Goal: Task Accomplishment & Management: Complete application form

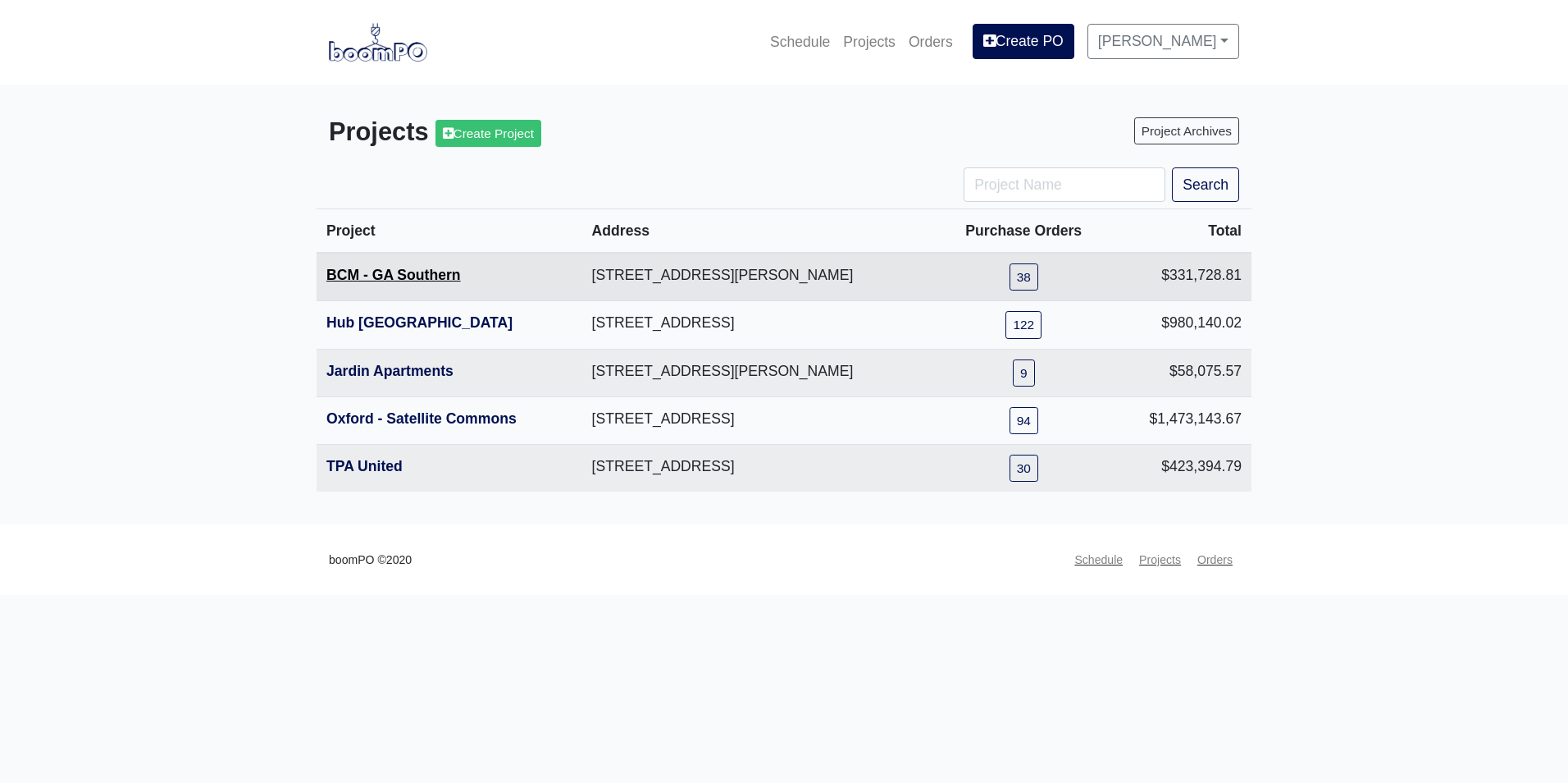
click at [428, 278] on link "BCM - GA Southern" at bounding box center [393, 275] width 135 height 16
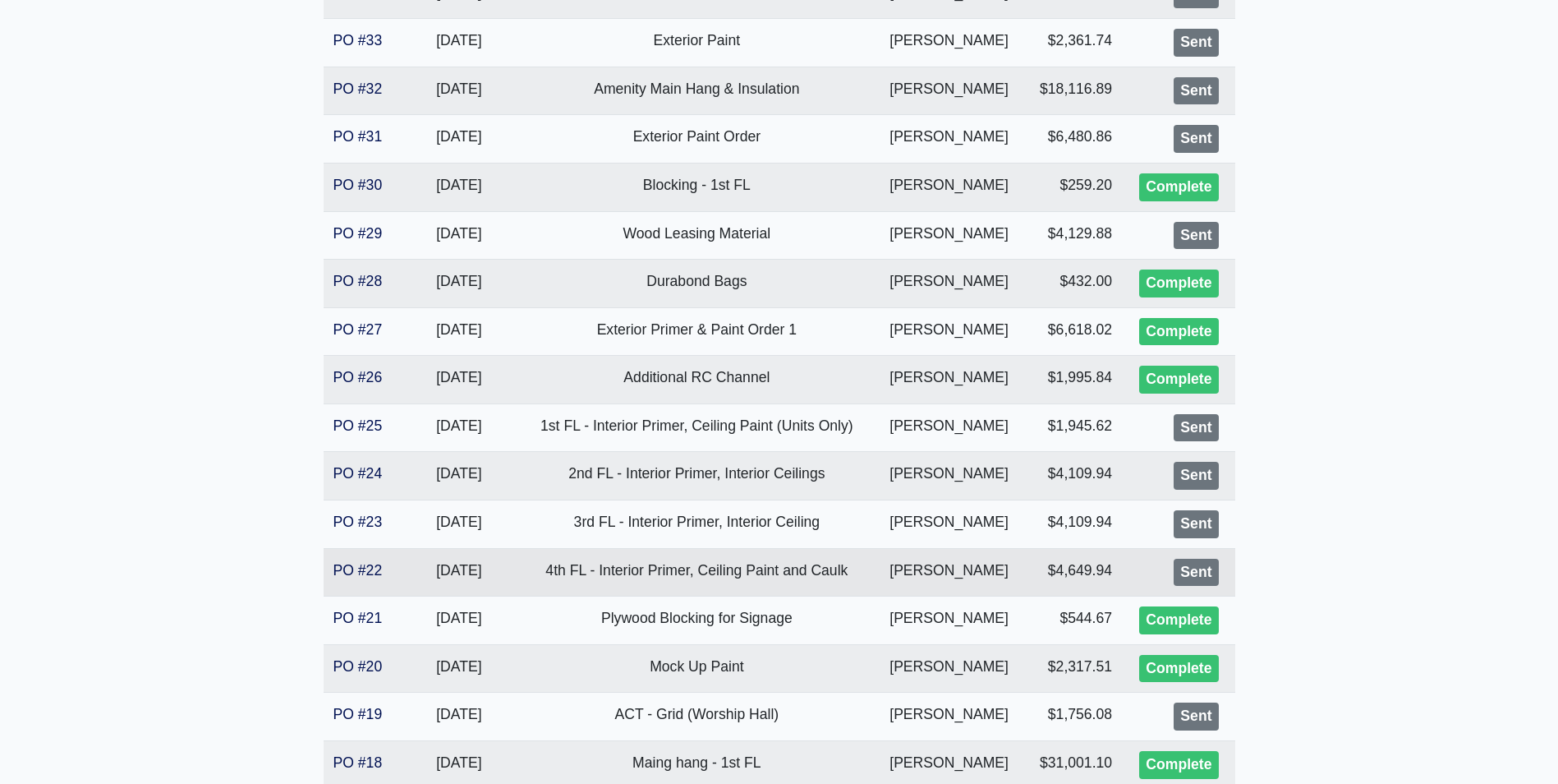
scroll to position [657, 0]
click at [378, 573] on link "PO #22" at bounding box center [357, 568] width 49 height 16
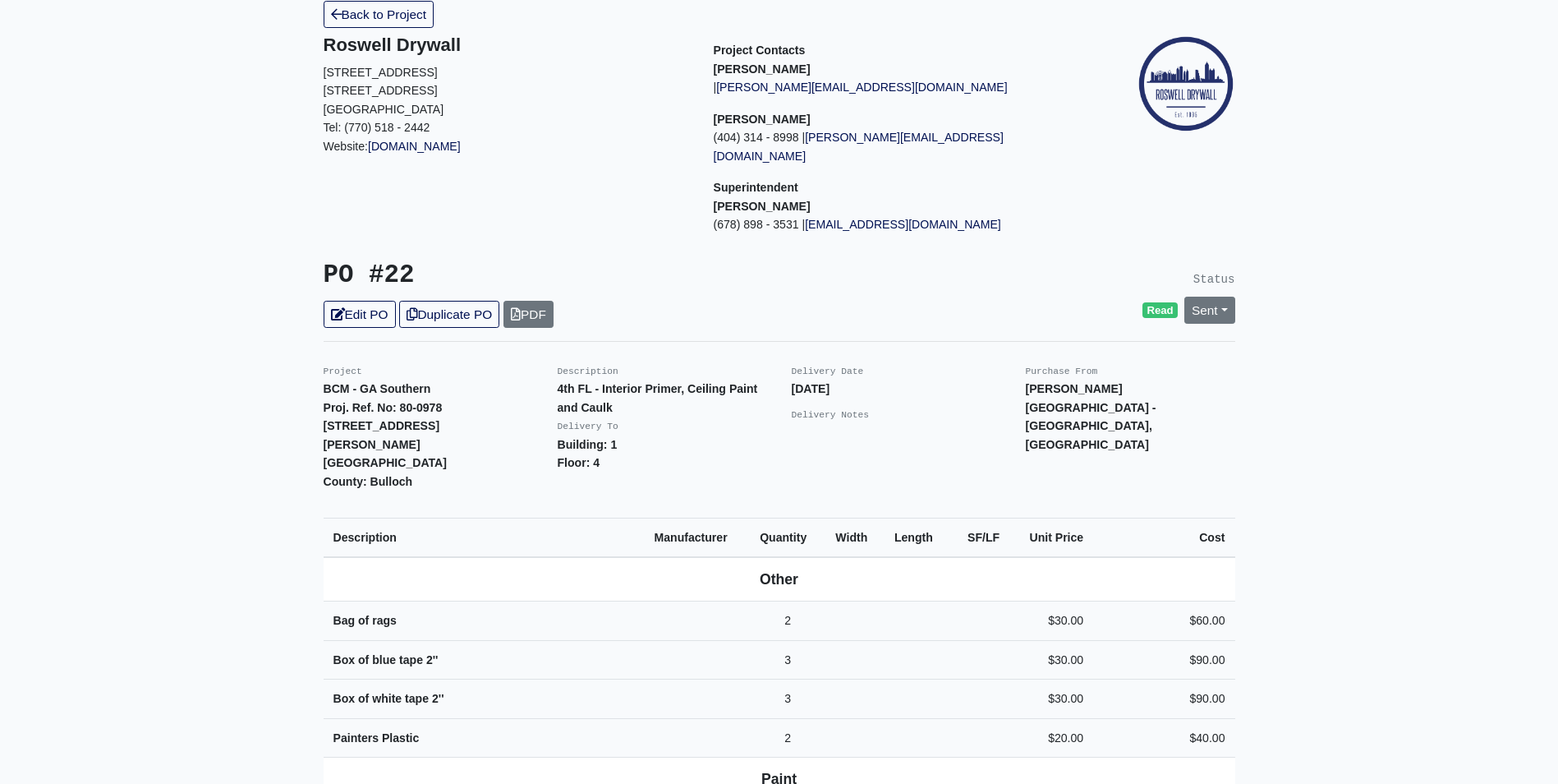
scroll to position [82, 0]
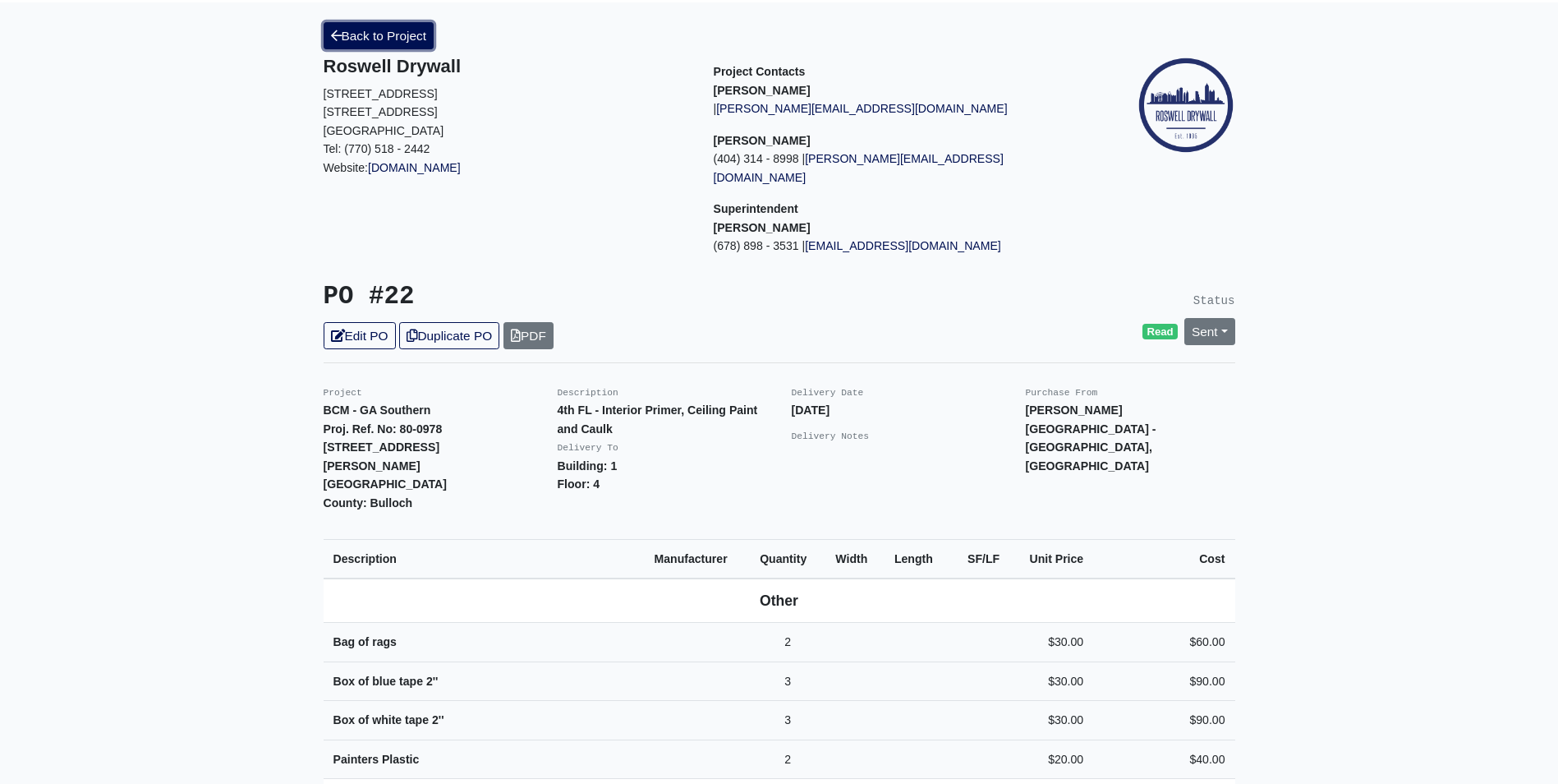
click at [400, 45] on link "Back to Project" at bounding box center [379, 35] width 111 height 27
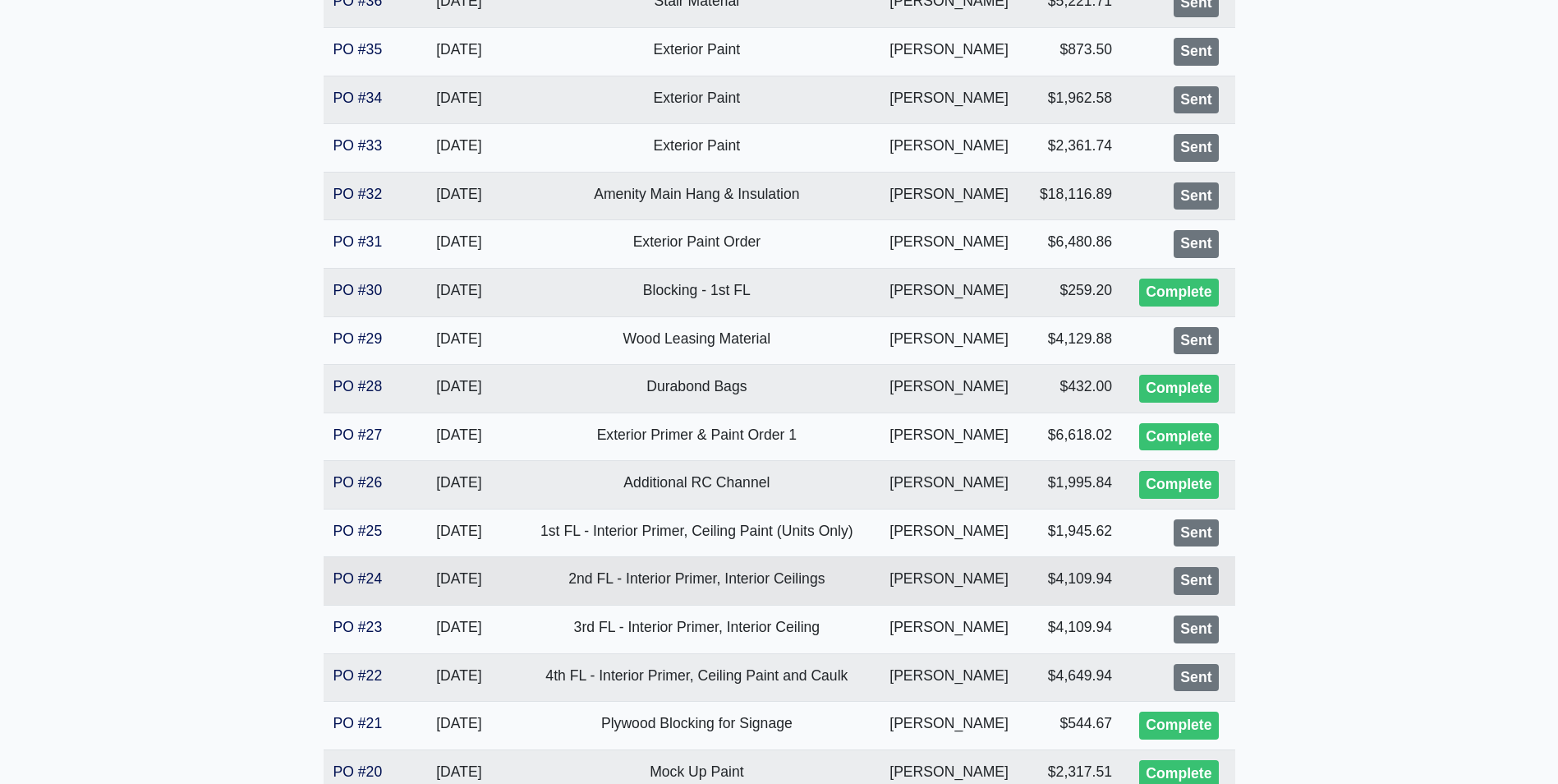
scroll to position [575, 0]
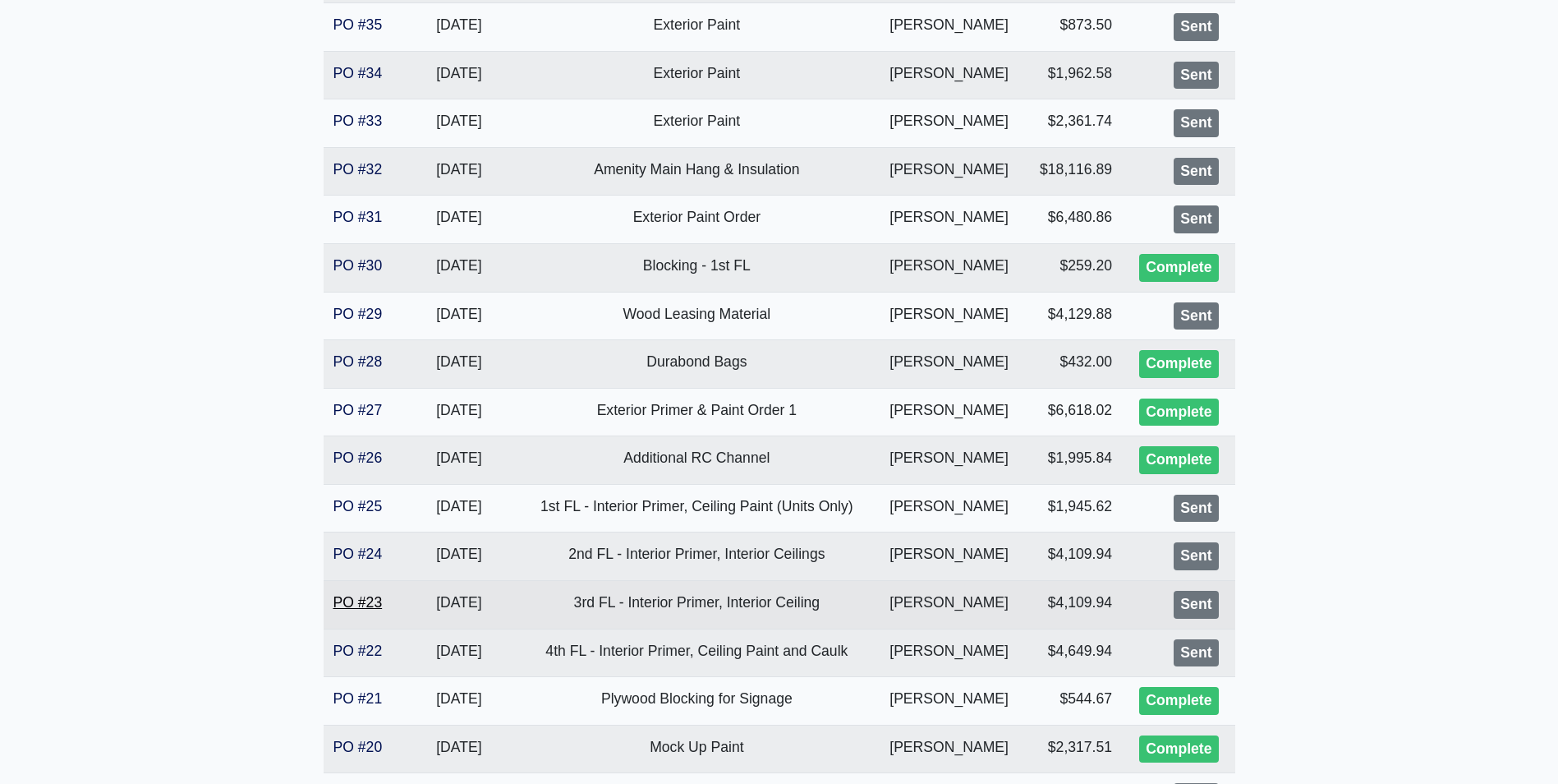
click at [369, 601] on link "PO #23" at bounding box center [357, 602] width 49 height 16
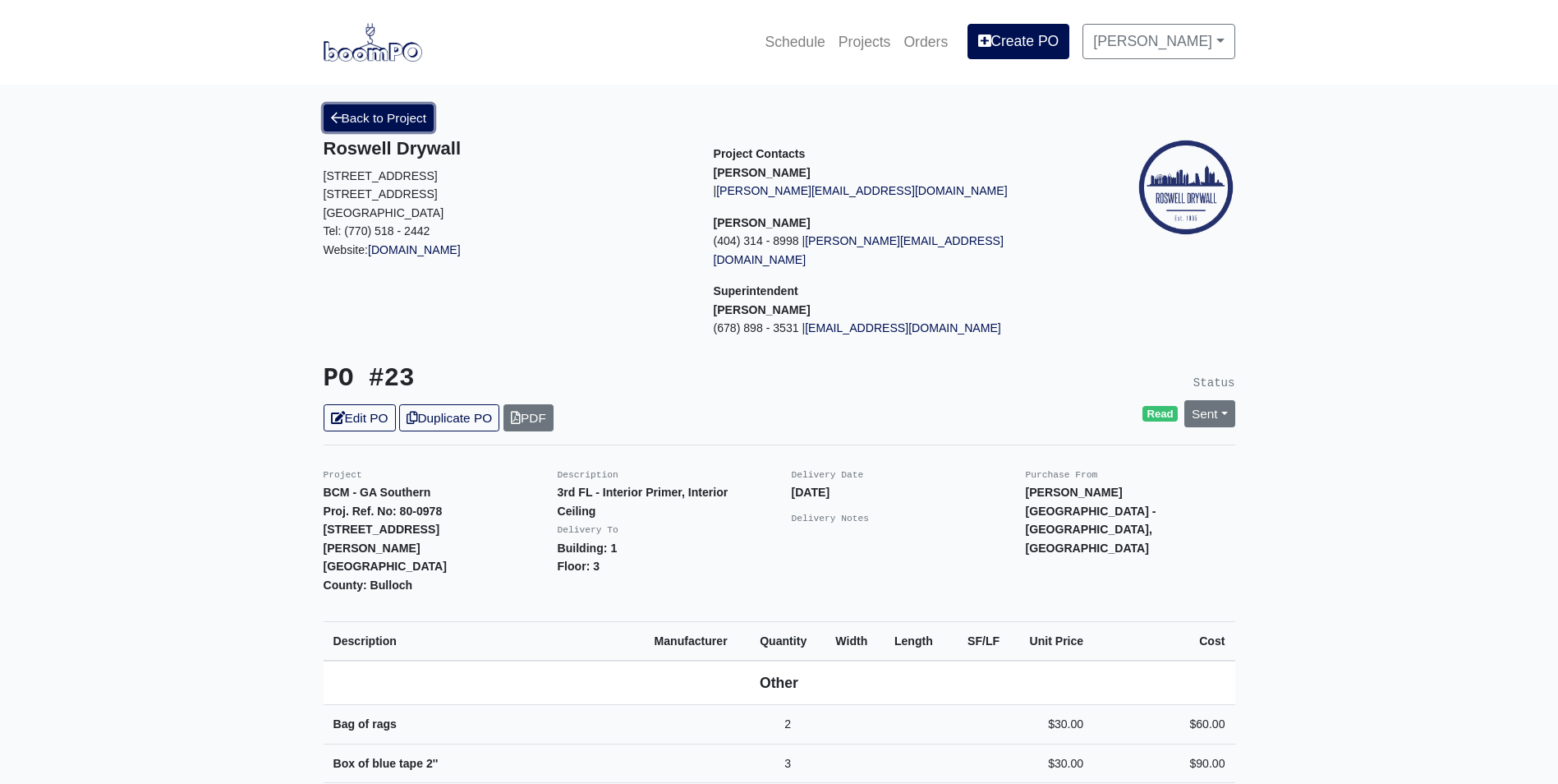
click at [377, 111] on link "Back to Project" at bounding box center [379, 117] width 111 height 27
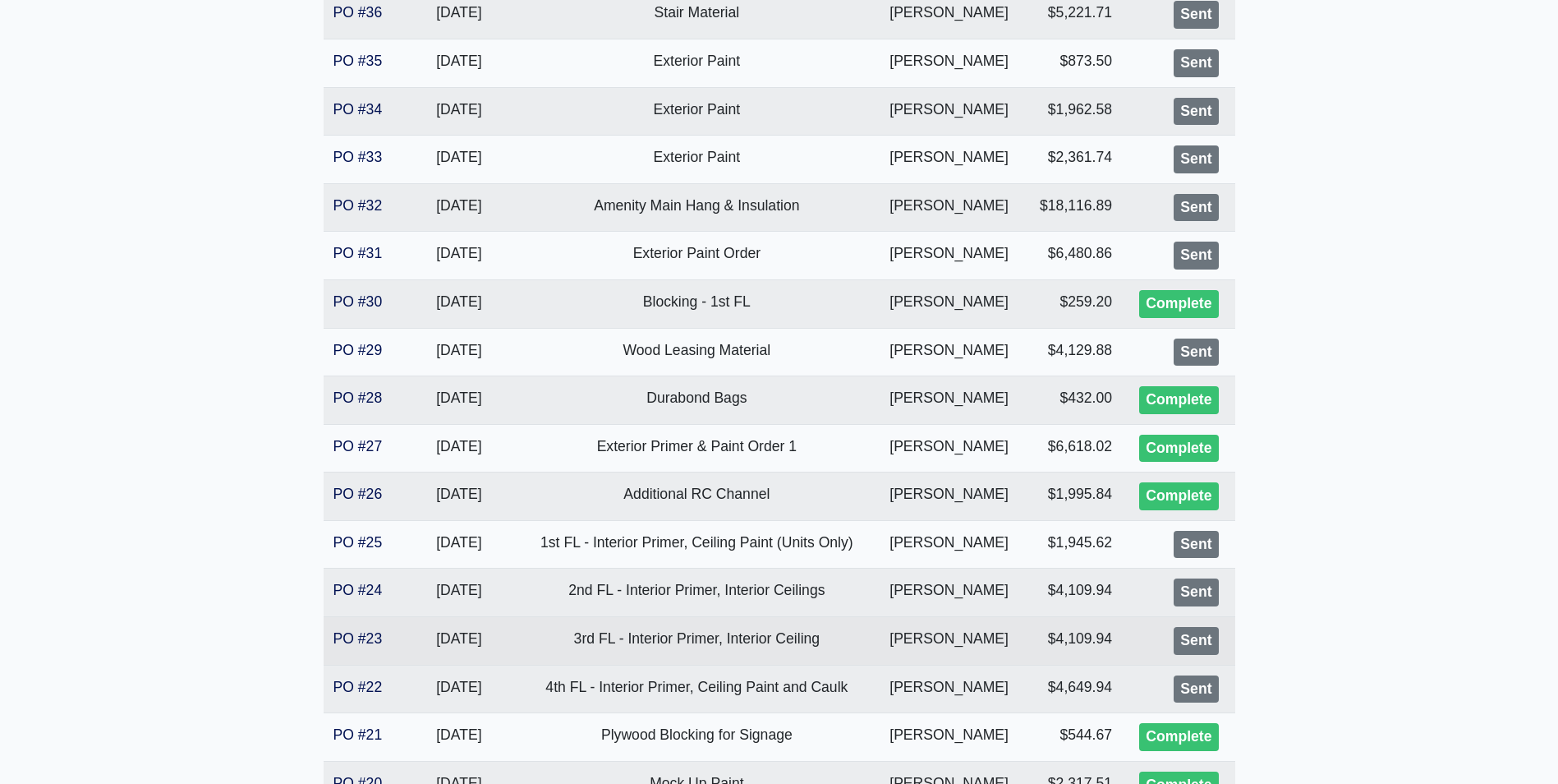
scroll to position [575, 0]
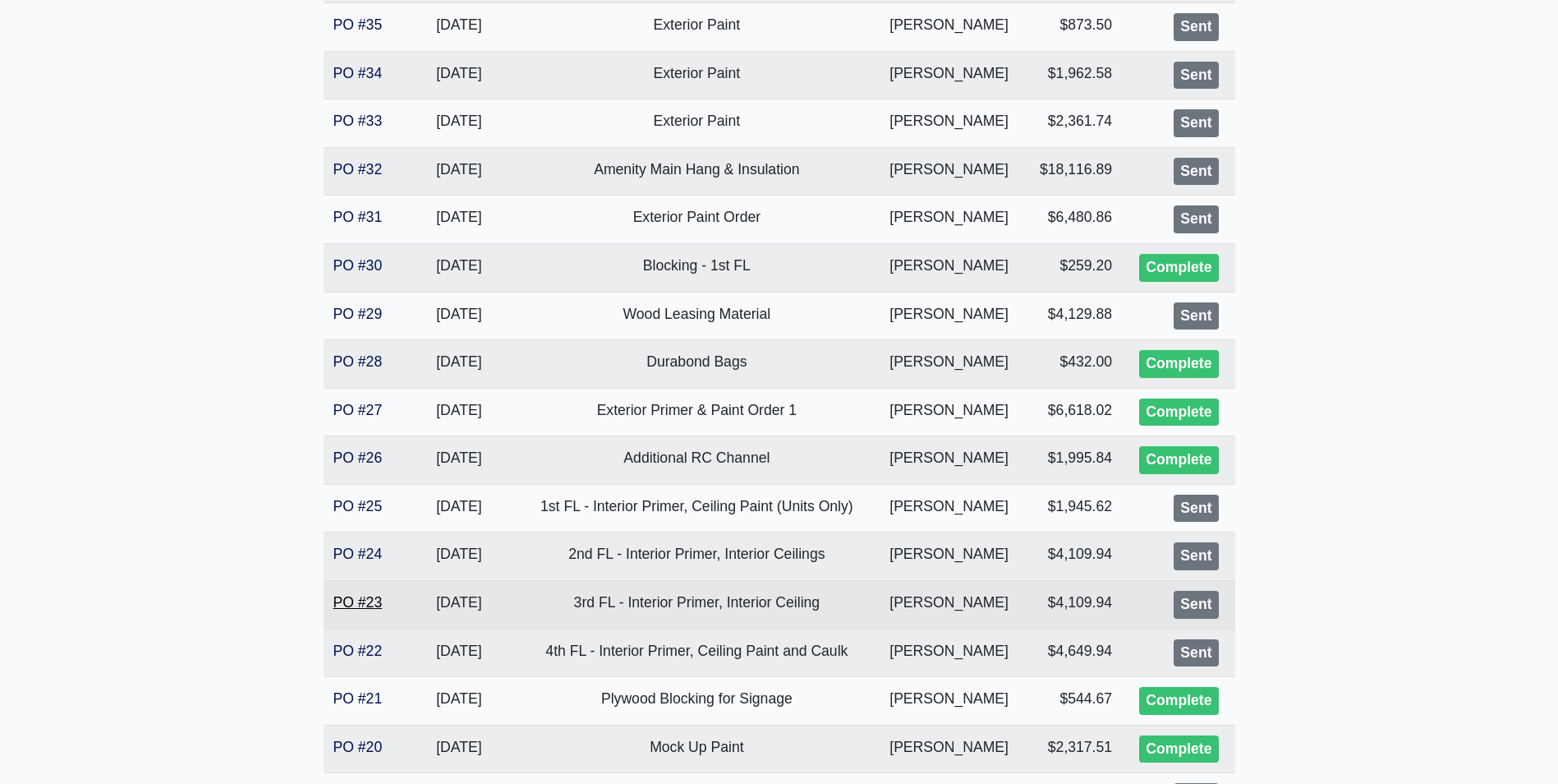
click at [374, 597] on link "PO #23" at bounding box center [357, 602] width 49 height 16
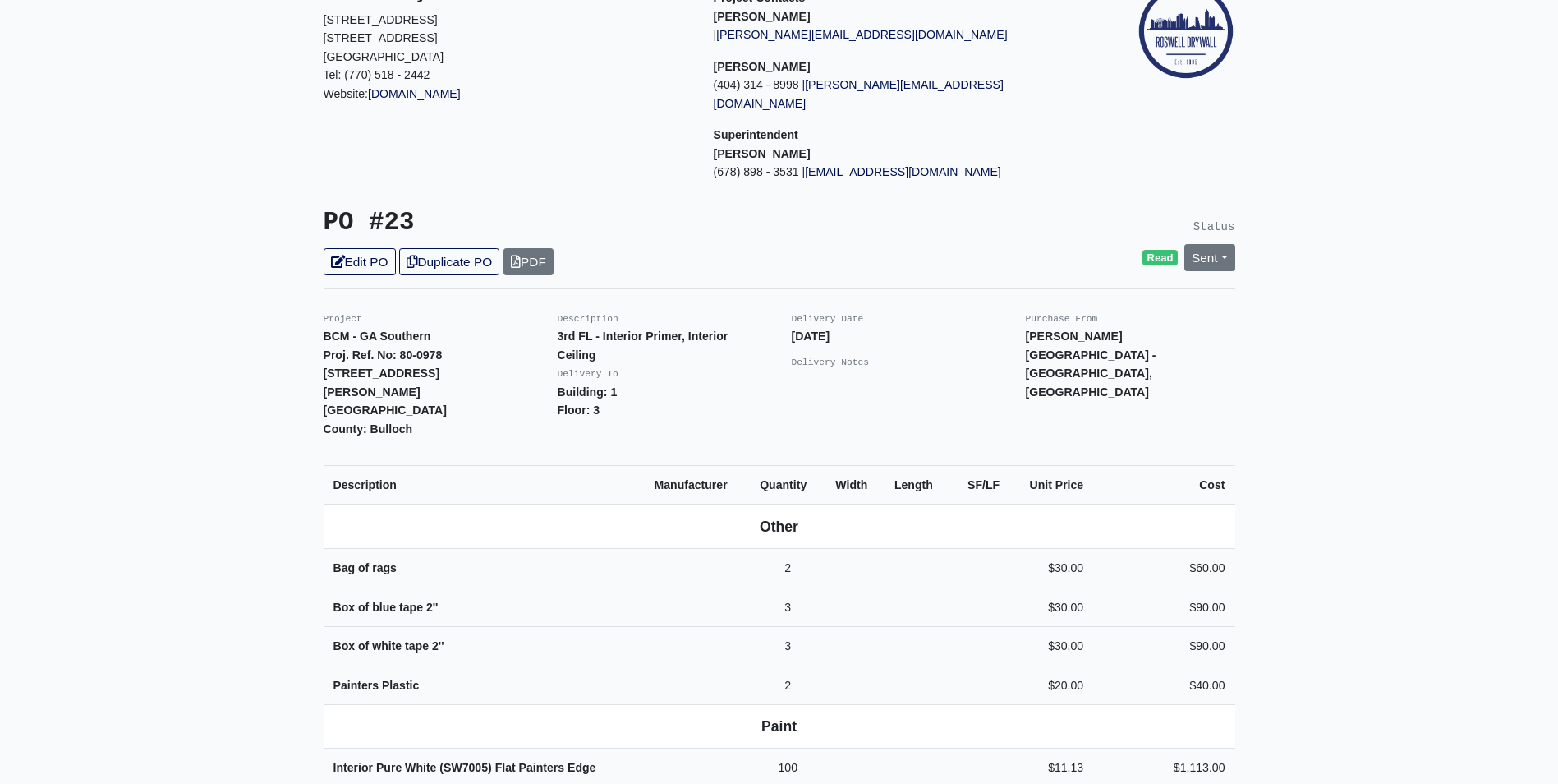
scroll to position [82, 0]
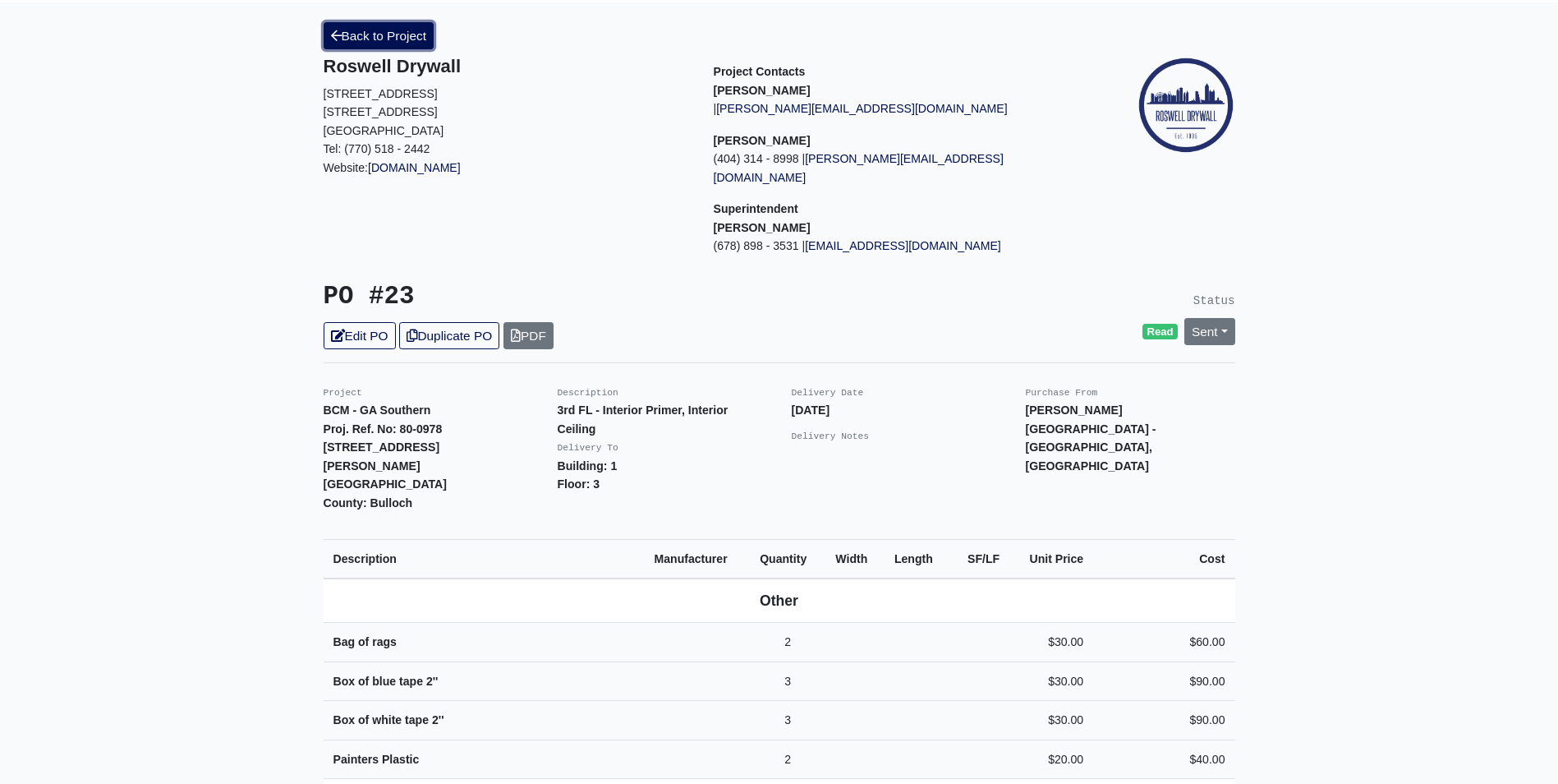
click at [415, 39] on link "Back to Project" at bounding box center [379, 35] width 111 height 27
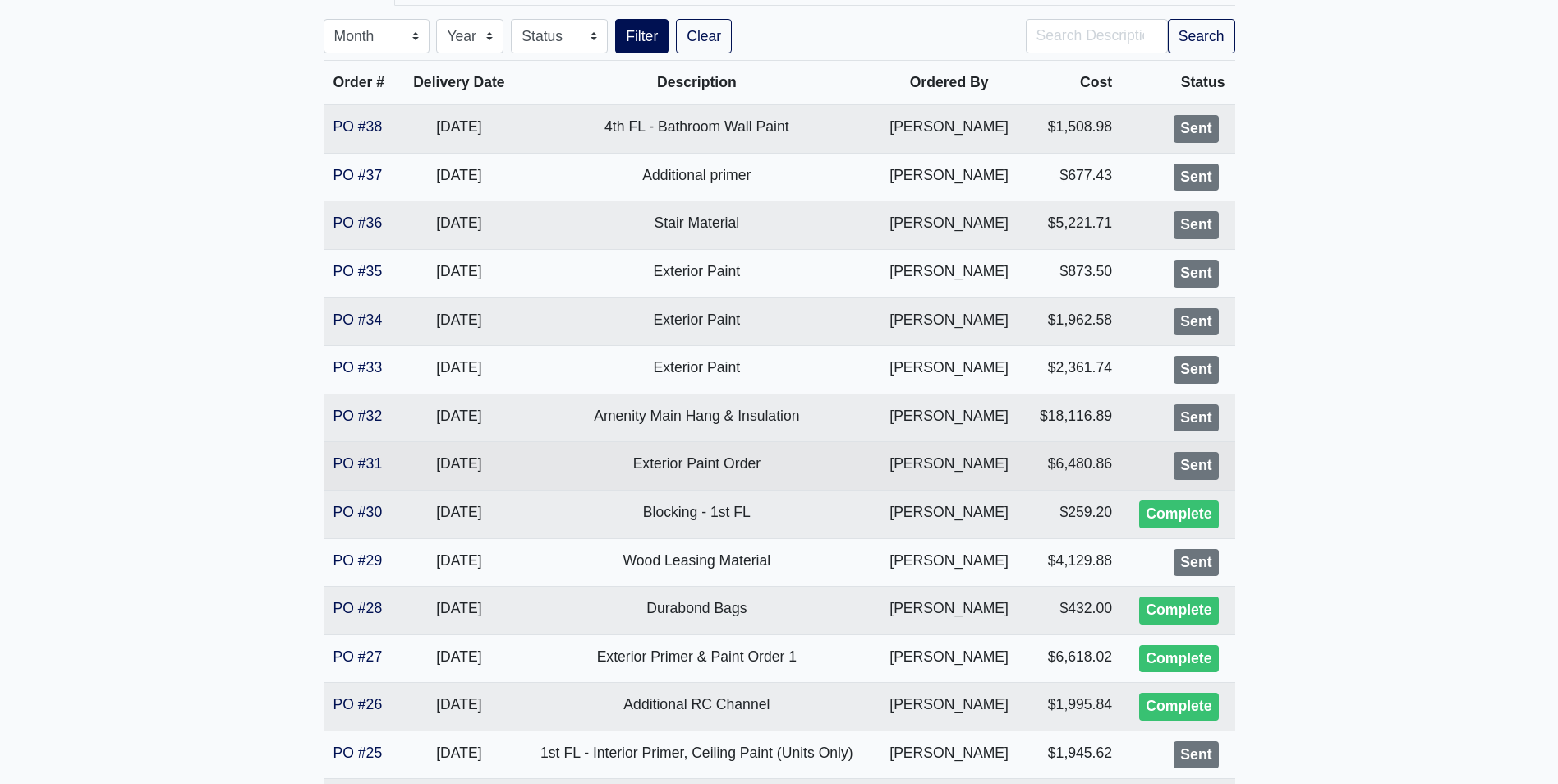
scroll to position [411, 0]
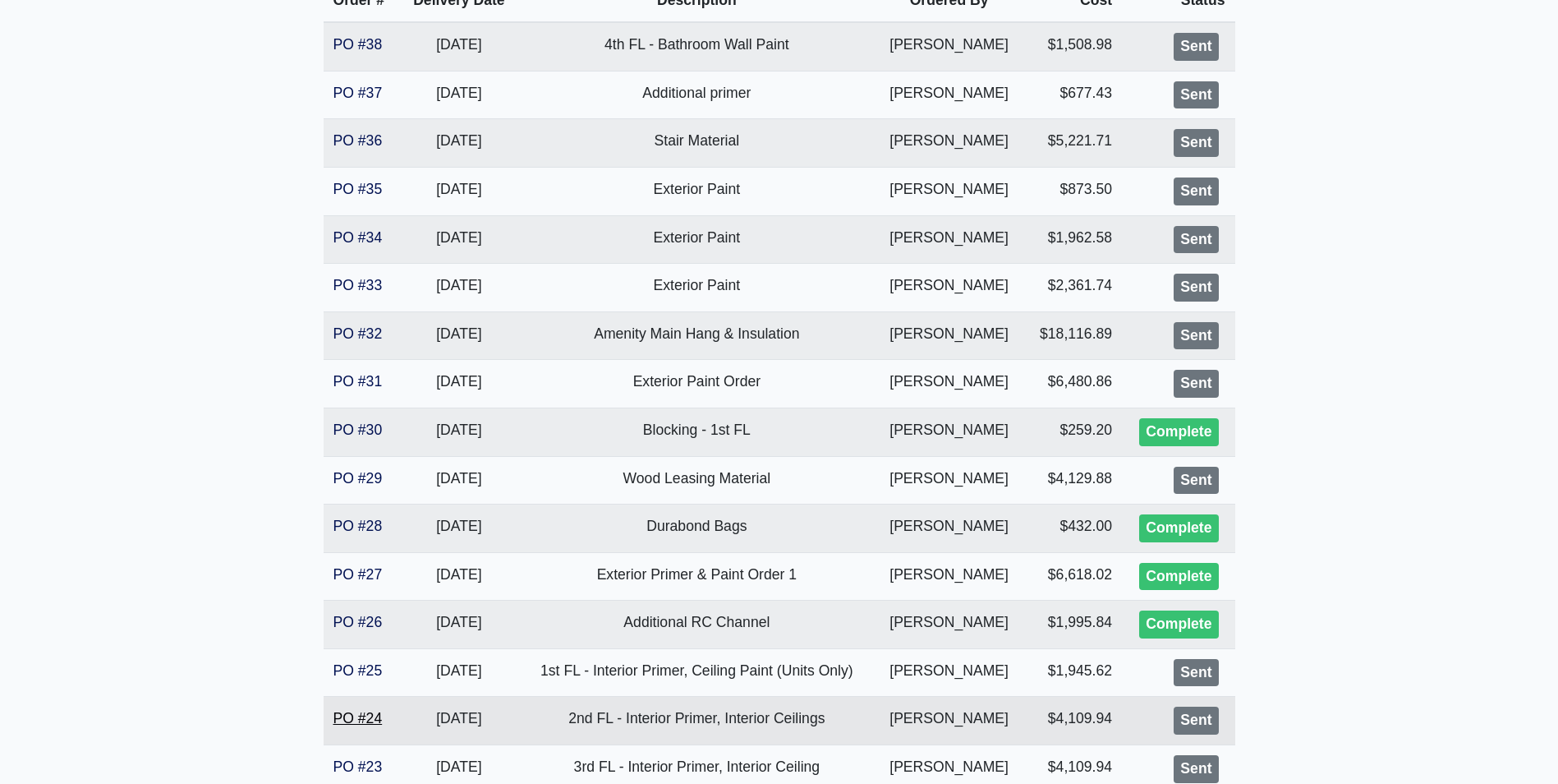
click at [365, 713] on link "PO #24" at bounding box center [357, 718] width 49 height 16
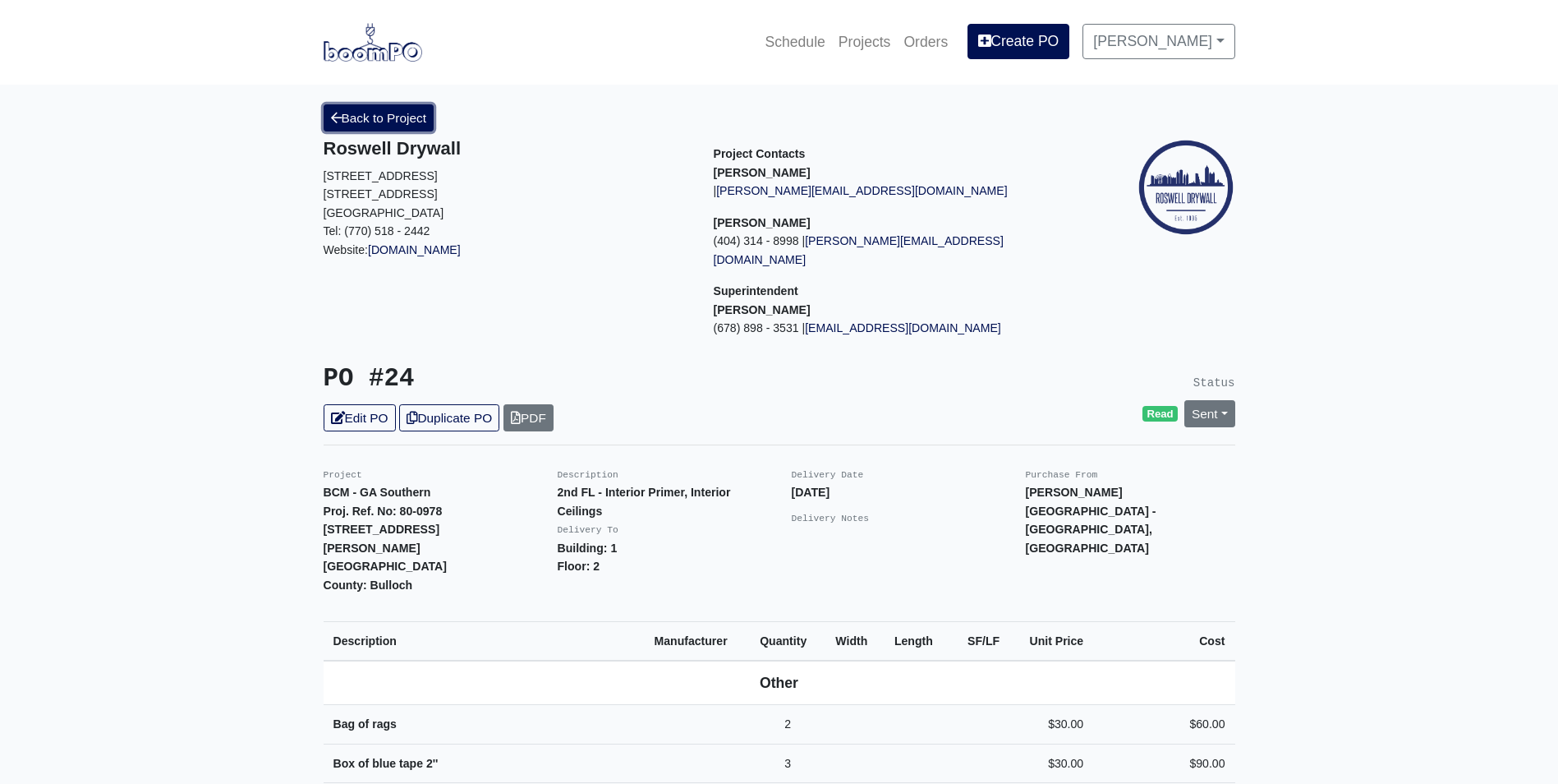
click at [416, 122] on link "Back to Project" at bounding box center [379, 117] width 111 height 27
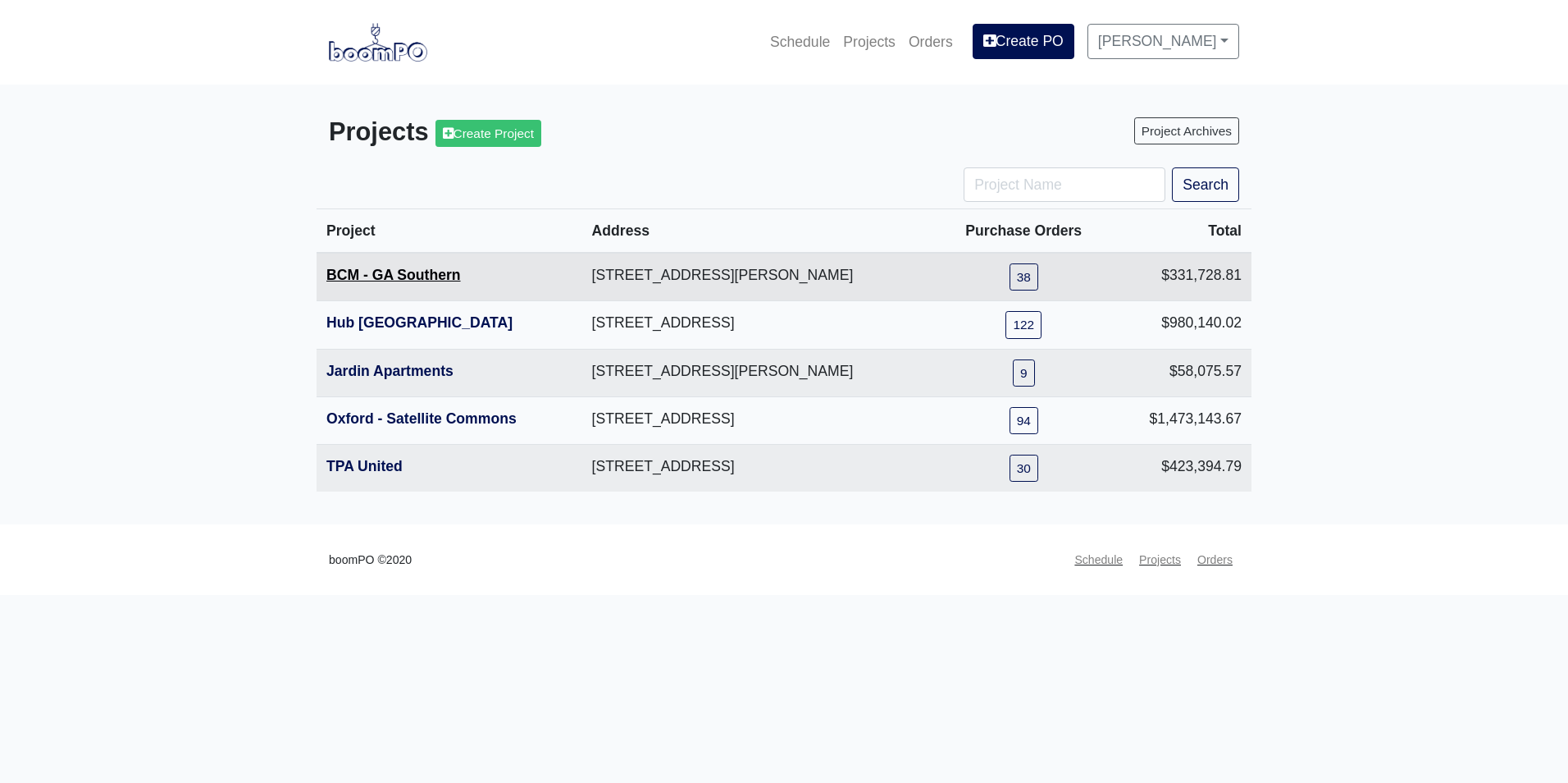
click at [391, 271] on link "BCM - GA Southern" at bounding box center [393, 275] width 135 height 16
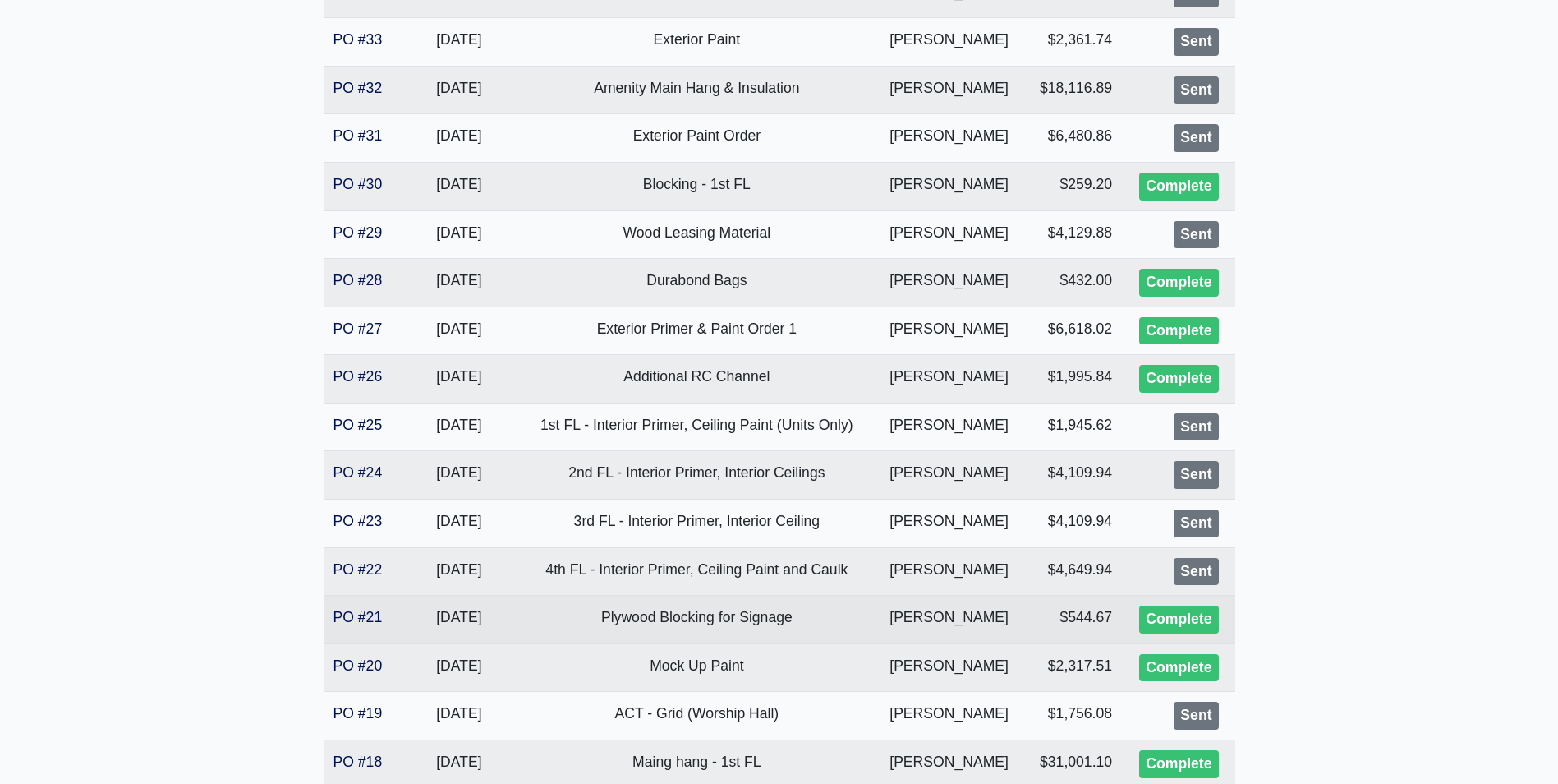
scroll to position [657, 0]
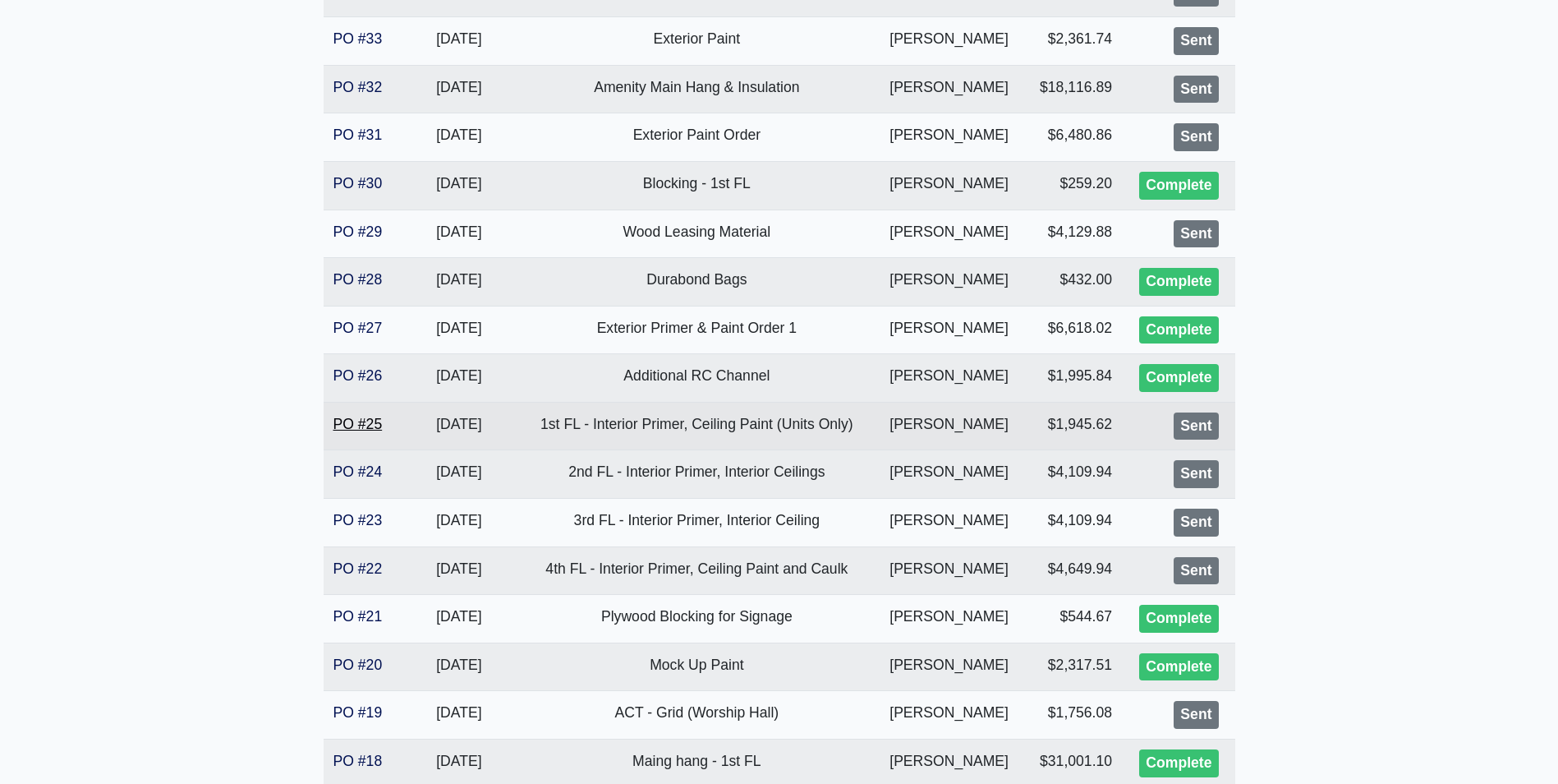
click at [350, 424] on link "PO #25" at bounding box center [357, 424] width 49 height 16
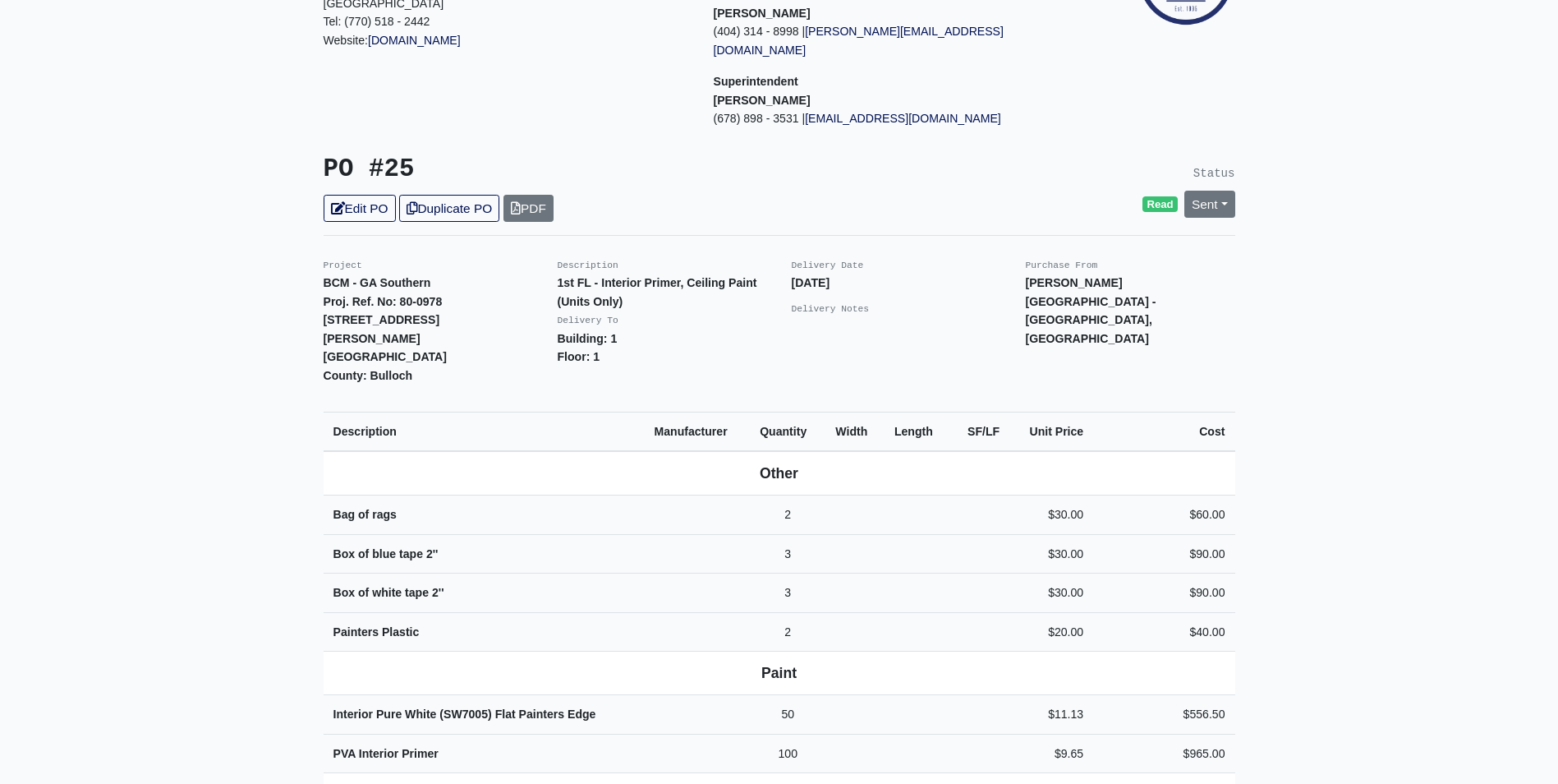
scroll to position [329, 0]
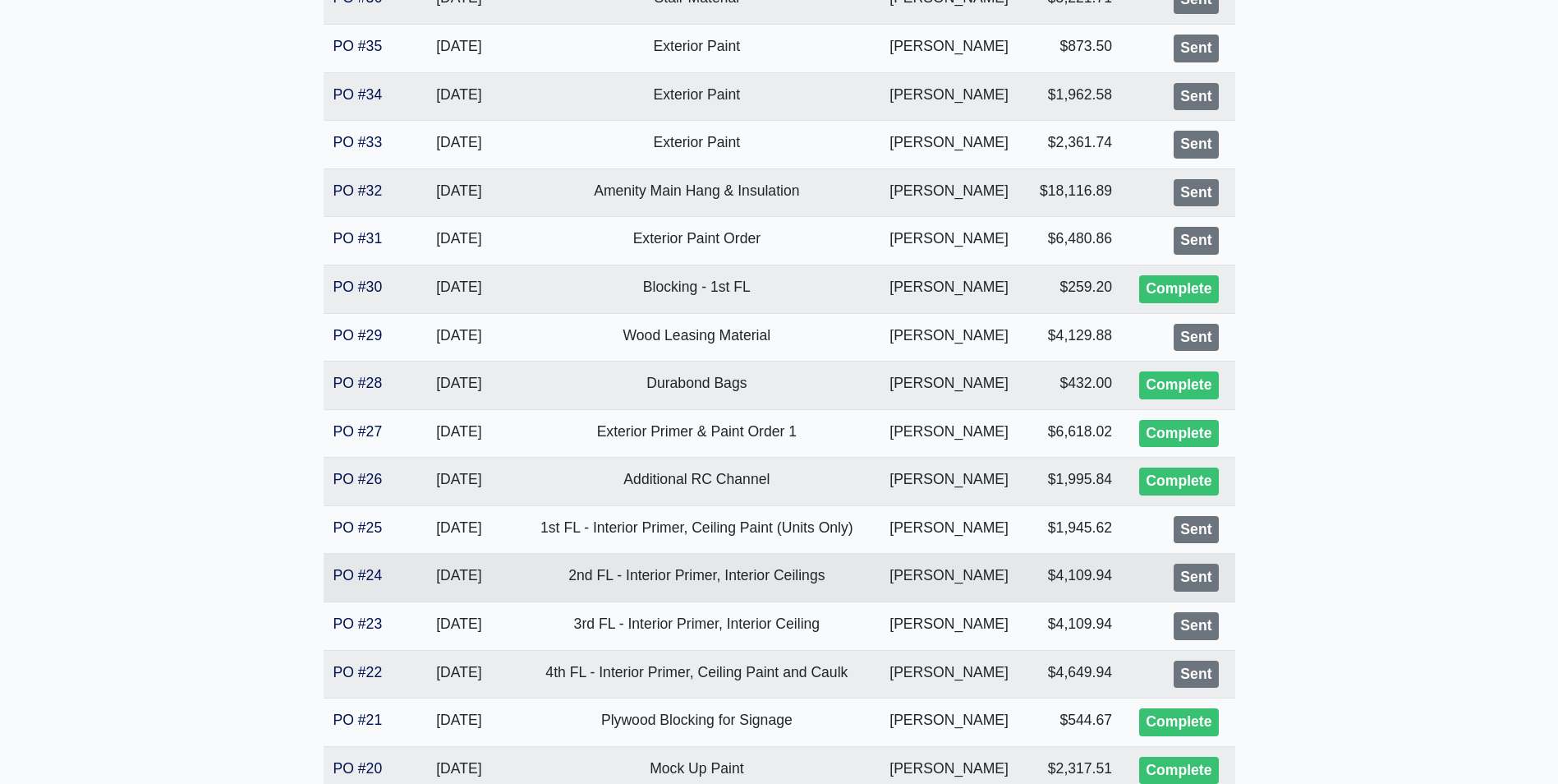
scroll to position [575, 0]
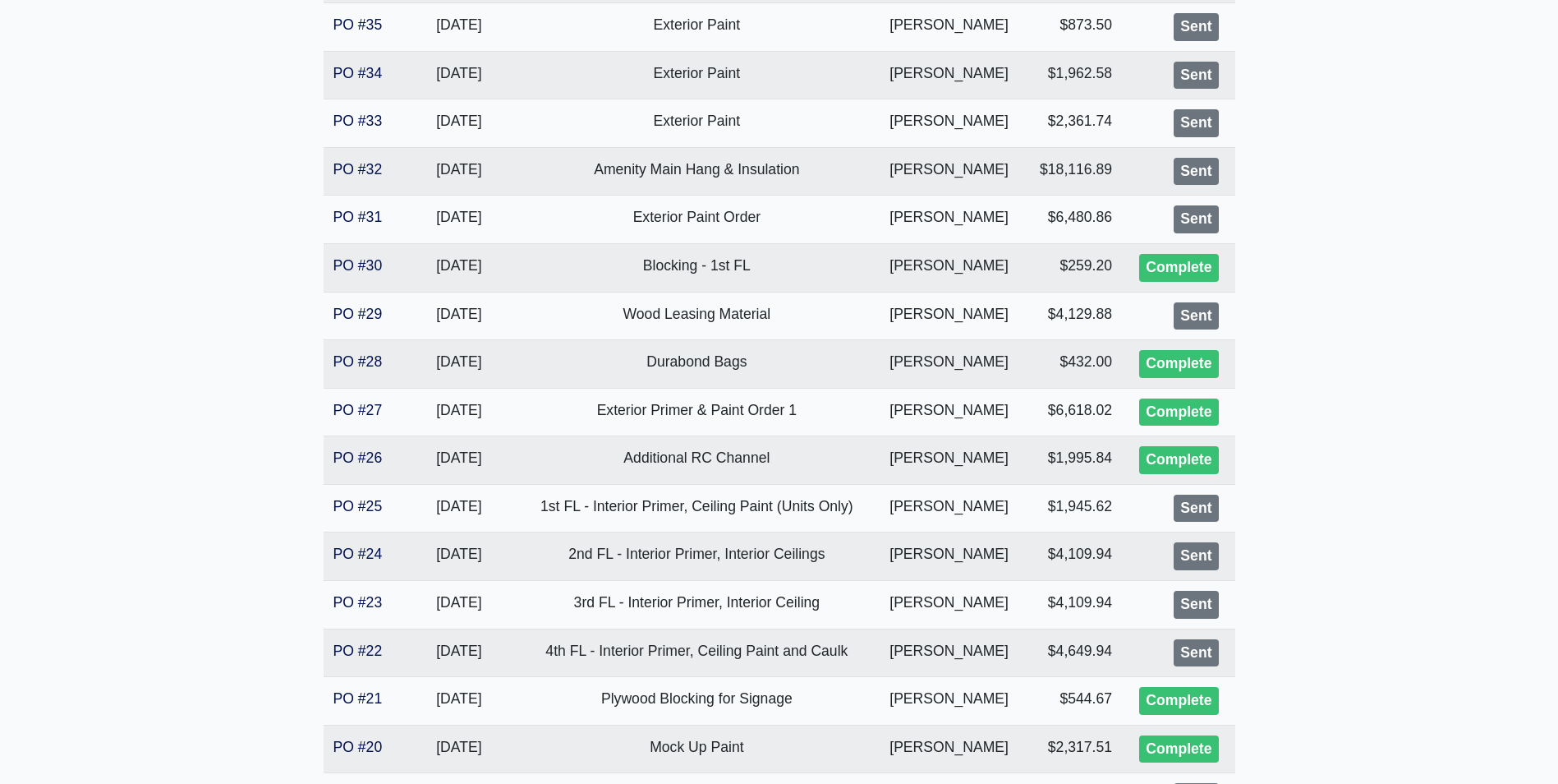
click at [161, 574] on main "BCM - GA Southern Proj. Ref. [STREET_ADDRESS][PERSON_NAME] [GEOGRAPHIC_DATA] Co…" at bounding box center [779, 643] width 1558 height 2267
click at [1366, 455] on main "BCM - GA Southern Proj. Ref. [STREET_ADDRESS][PERSON_NAME] [GEOGRAPHIC_DATA] Co…" at bounding box center [779, 643] width 1558 height 2267
click at [1414, 406] on main "BCM - GA Southern Proj. Ref. [STREET_ADDRESS][PERSON_NAME] [GEOGRAPHIC_DATA] Co…" at bounding box center [779, 643] width 1558 height 2267
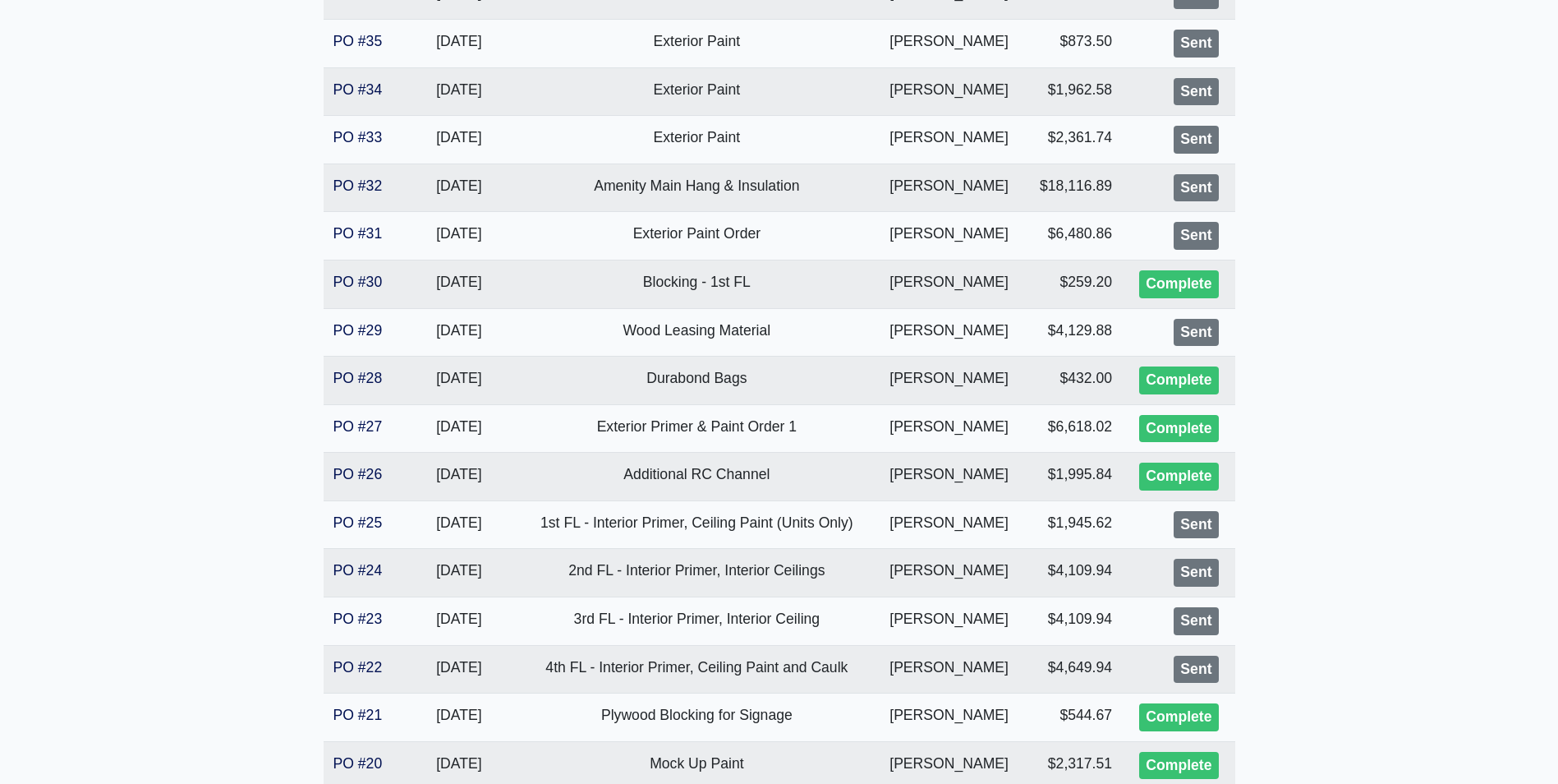
scroll to position [0, 0]
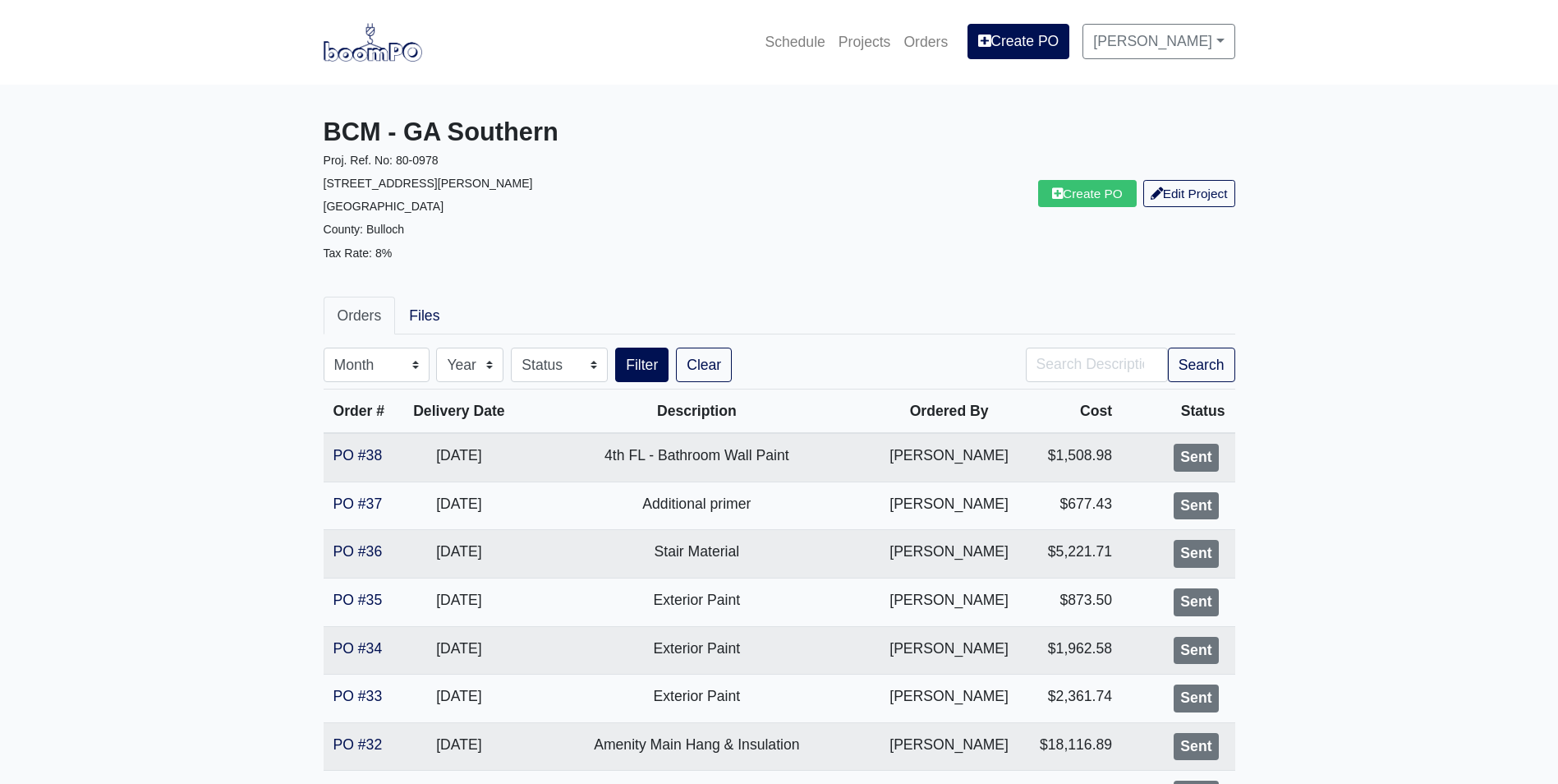
click at [1055, 196] on icon at bounding box center [1057, 193] width 11 height 12
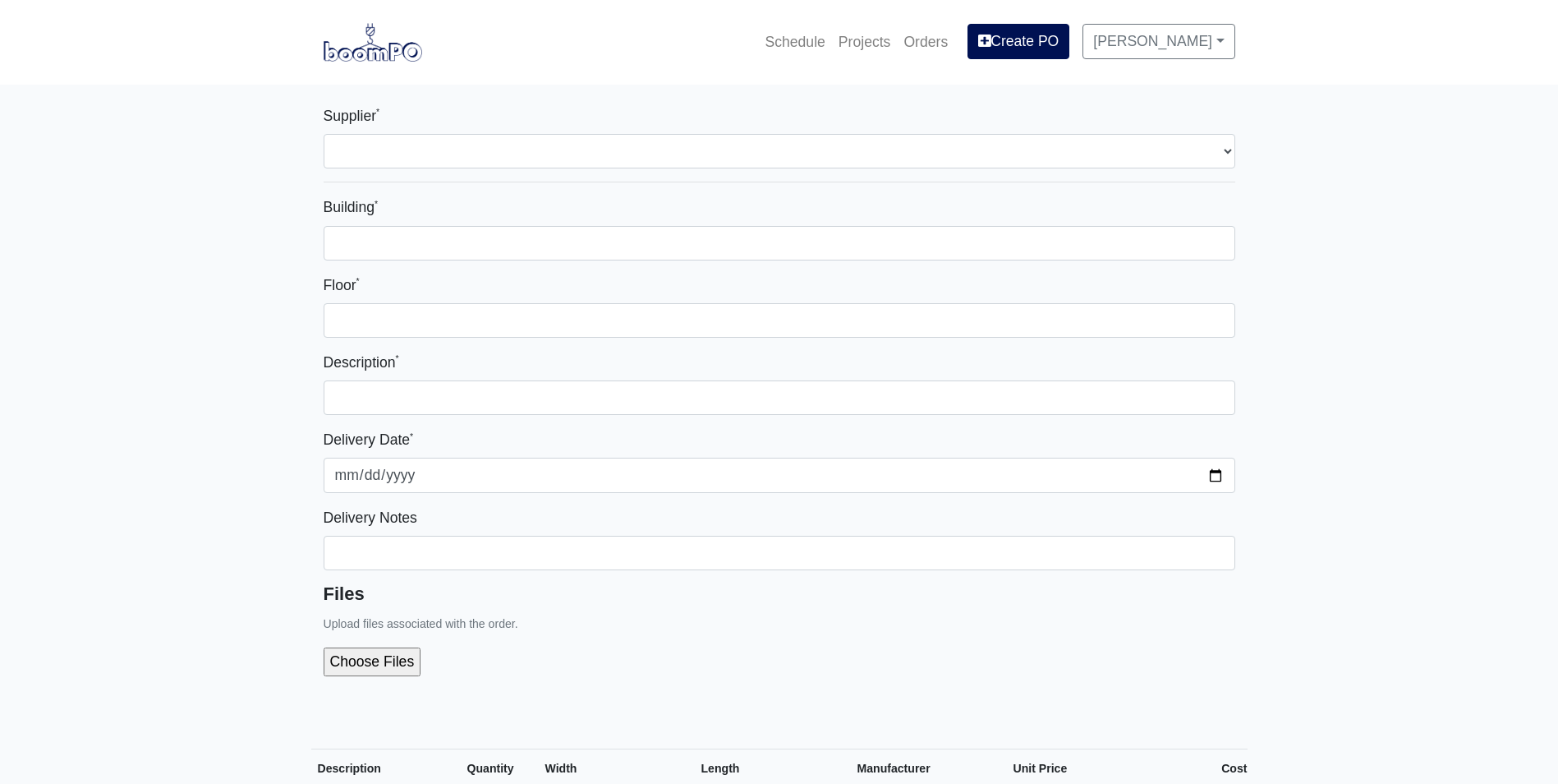
select select
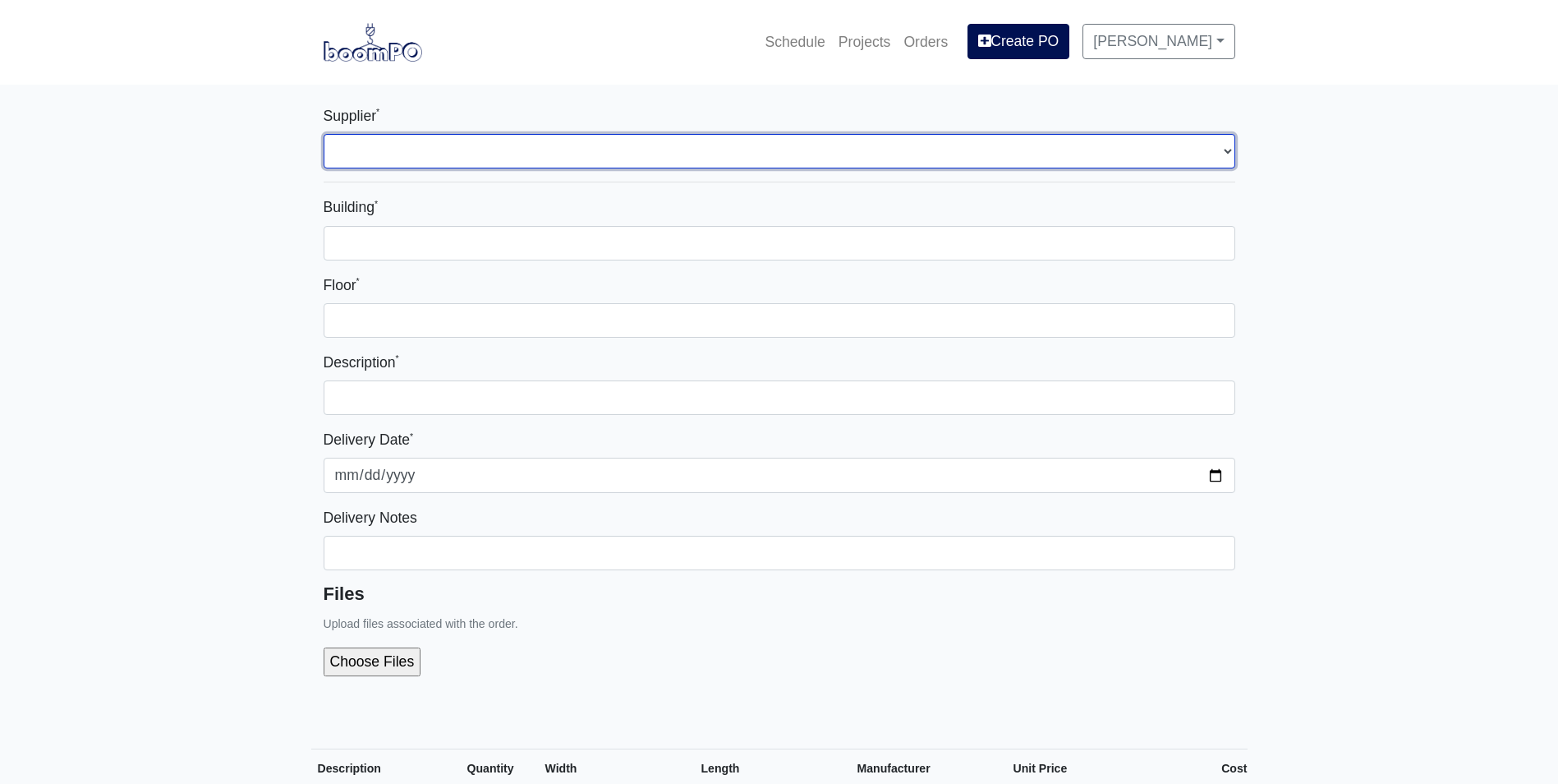
click at [676, 142] on select "Select one... Capitol Materials Coastal - Statesboro, GA Sherwin-Williams - Sta…" at bounding box center [780, 151] width 912 height 34
select select "873"
click at [324, 134] on select "Select one... Capitol Materials Coastal - Statesboro, GA Sherwin-Williams - Sta…" at bounding box center [780, 151] width 912 height 34
select select
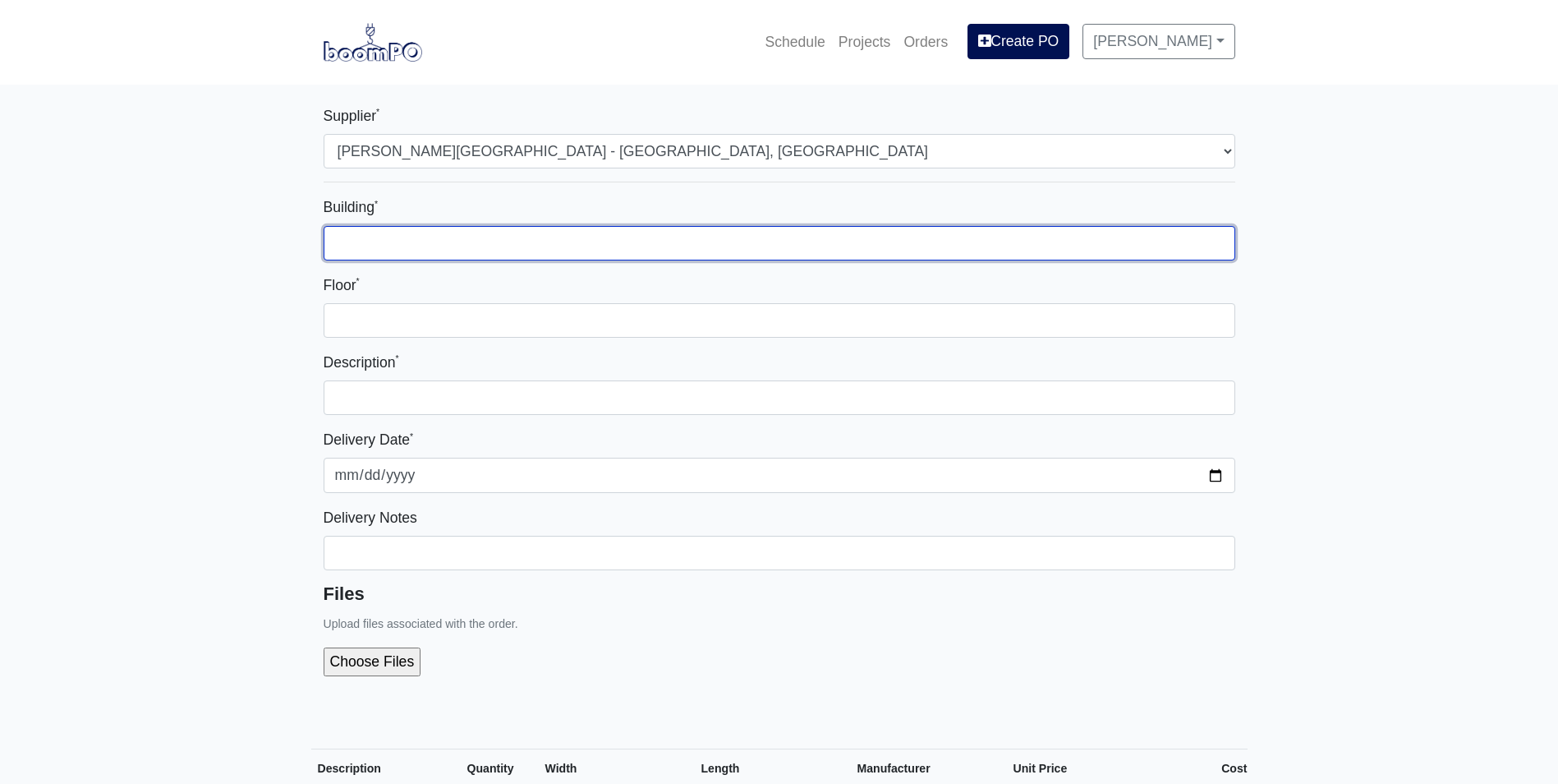
click at [597, 239] on input "Building *" at bounding box center [780, 243] width 912 height 34
type input "1"
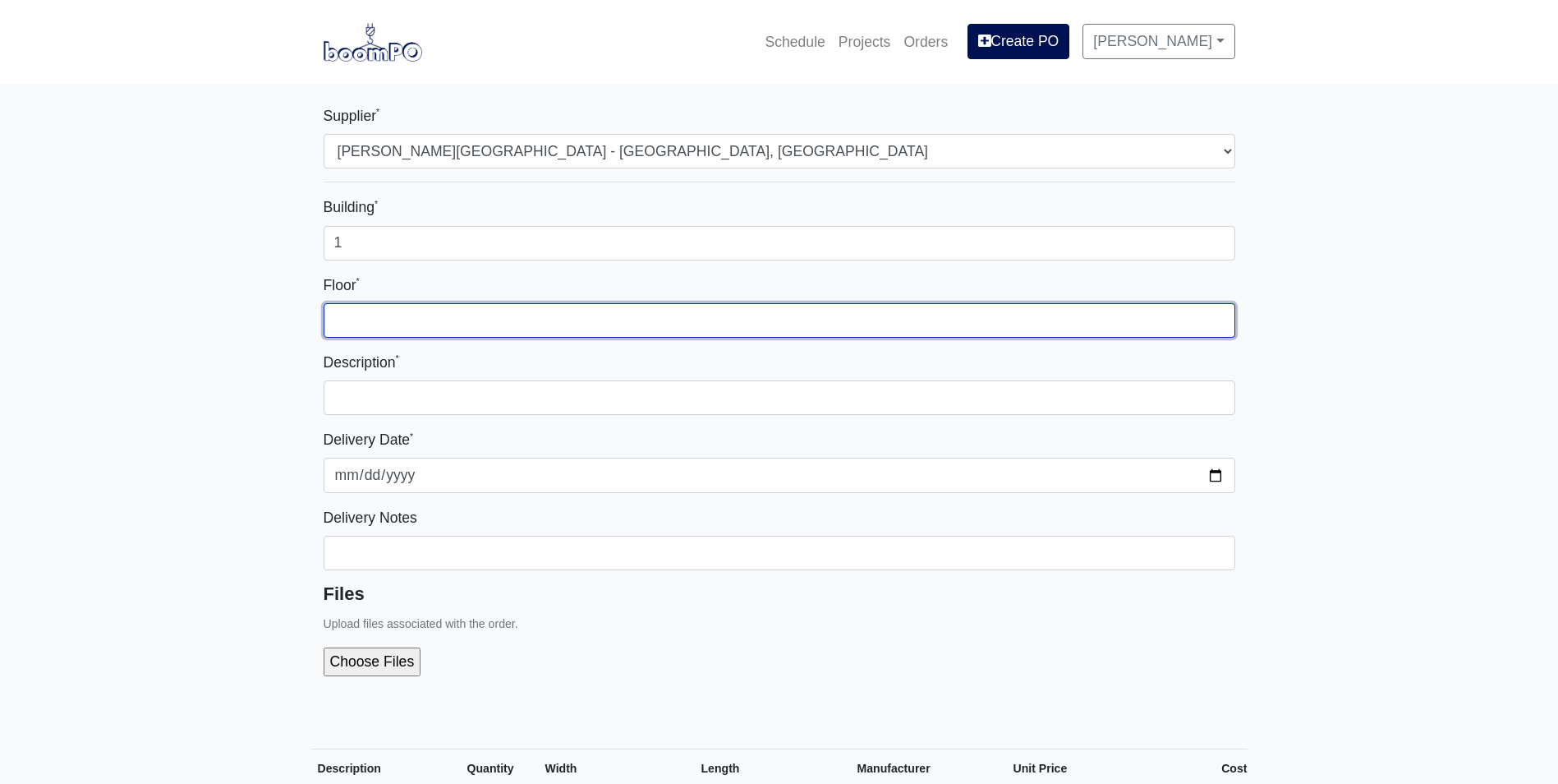
click at [711, 322] on input "Floor *" at bounding box center [780, 320] width 912 height 34
type input "4"
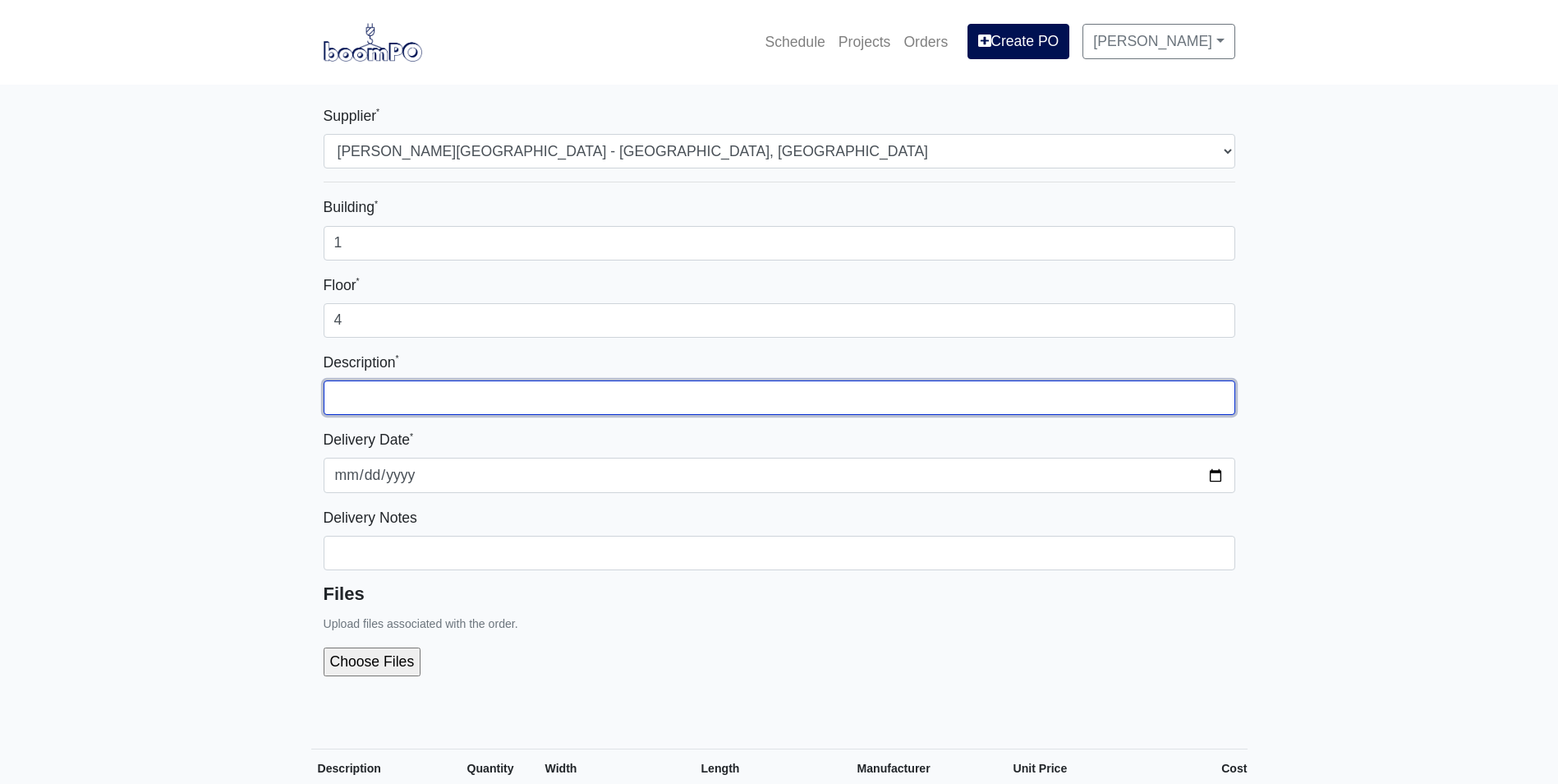
click at [847, 409] on input "text" at bounding box center [780, 397] width 912 height 34
type input "T"
type input "I"
type input "4th FL - Interior Trim Paint"
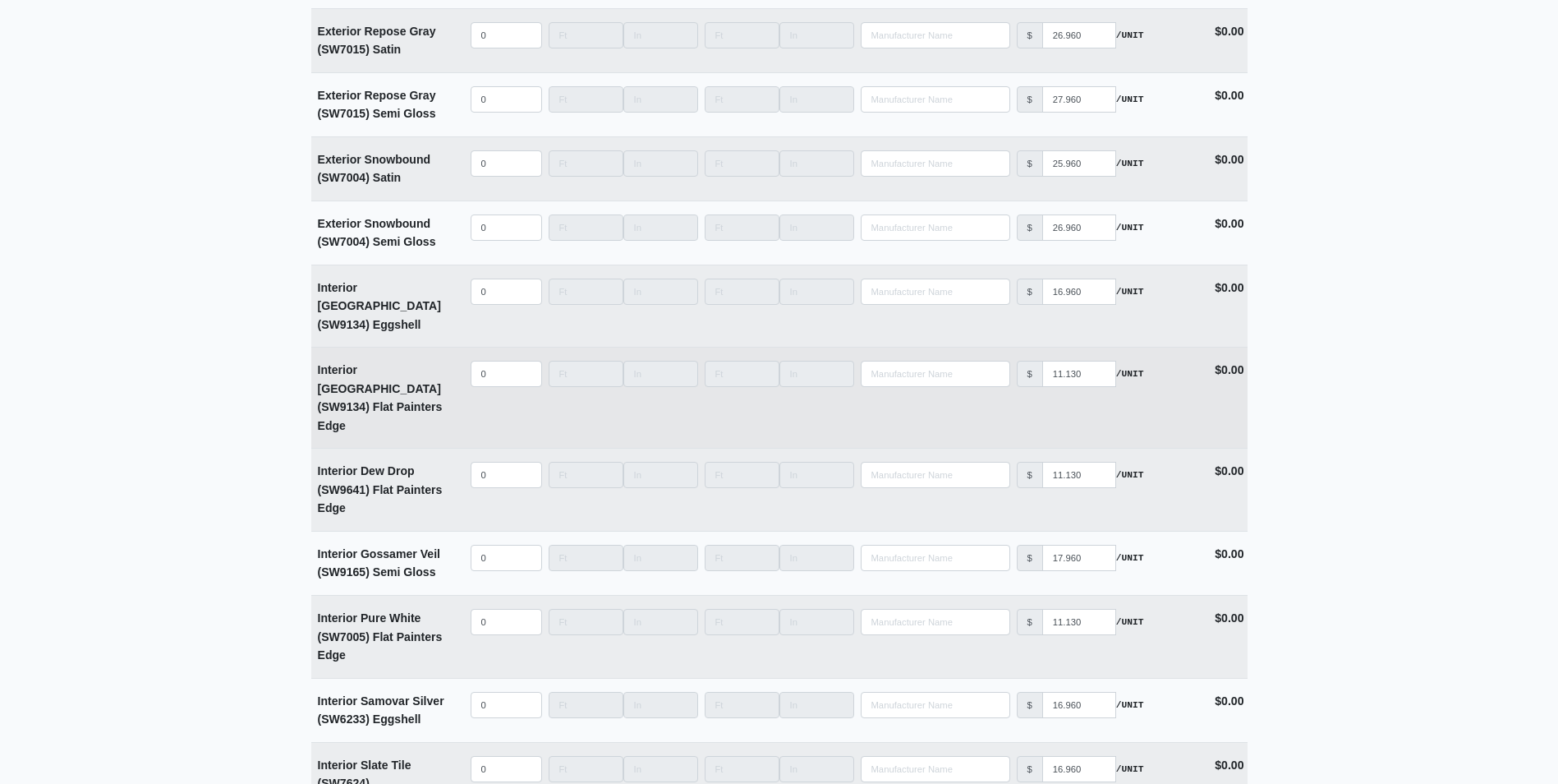
scroll to position [3778, 0]
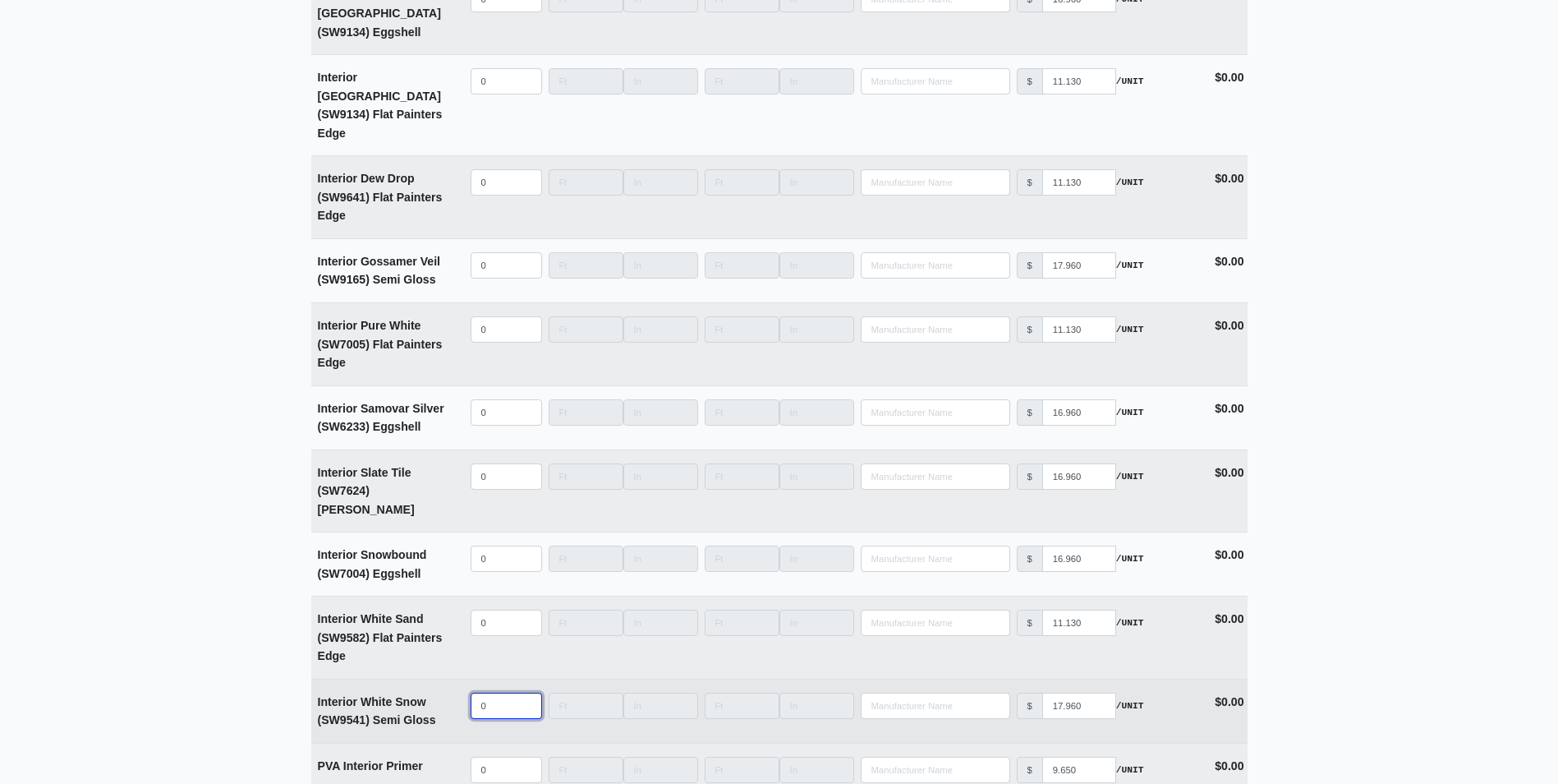
select select
click at [486, 692] on input "quantity" at bounding box center [506, 705] width 71 height 26
type input "1"
select select
type input "10"
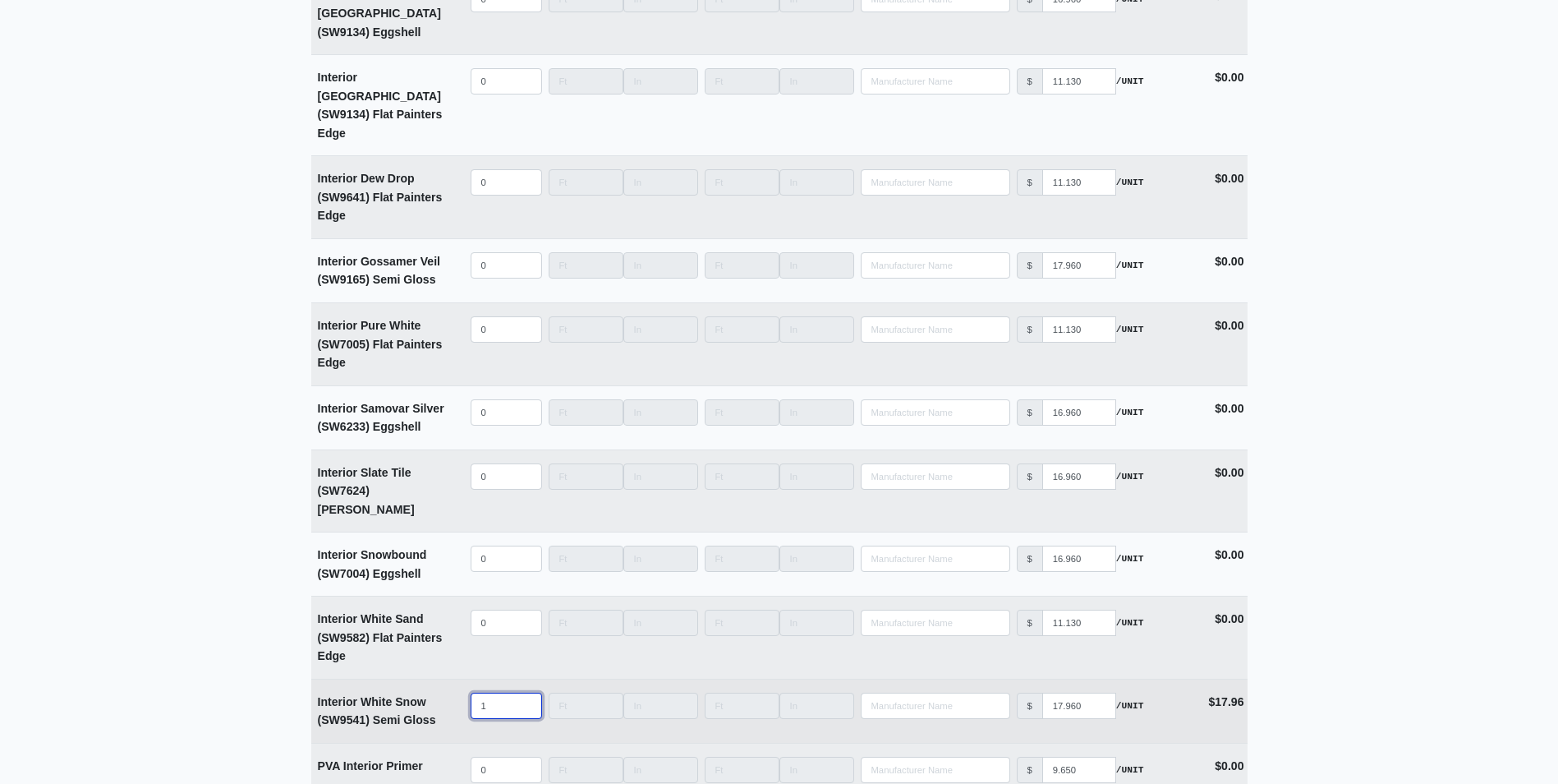
select select
type input "100"
select select
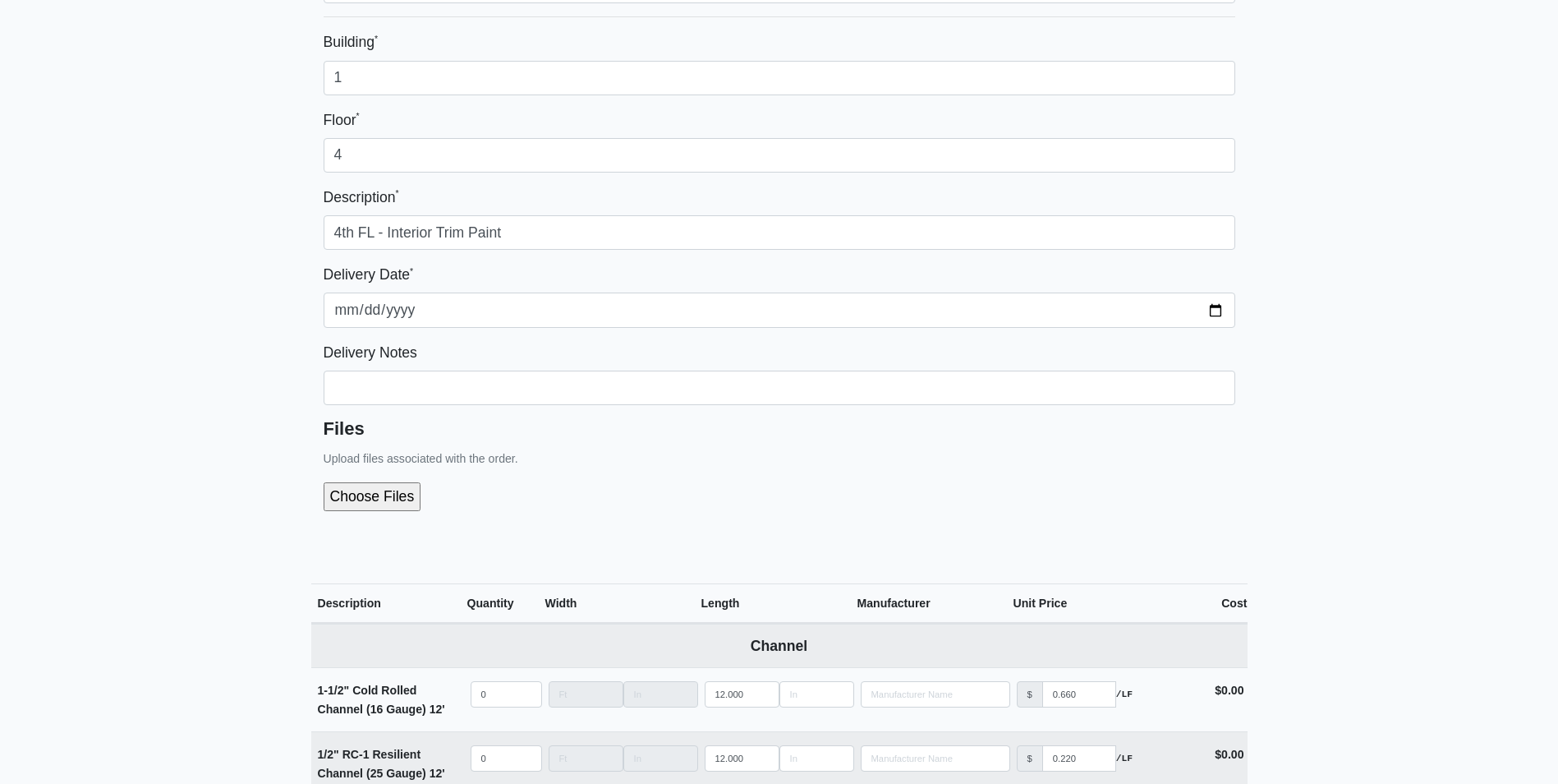
scroll to position [0, 0]
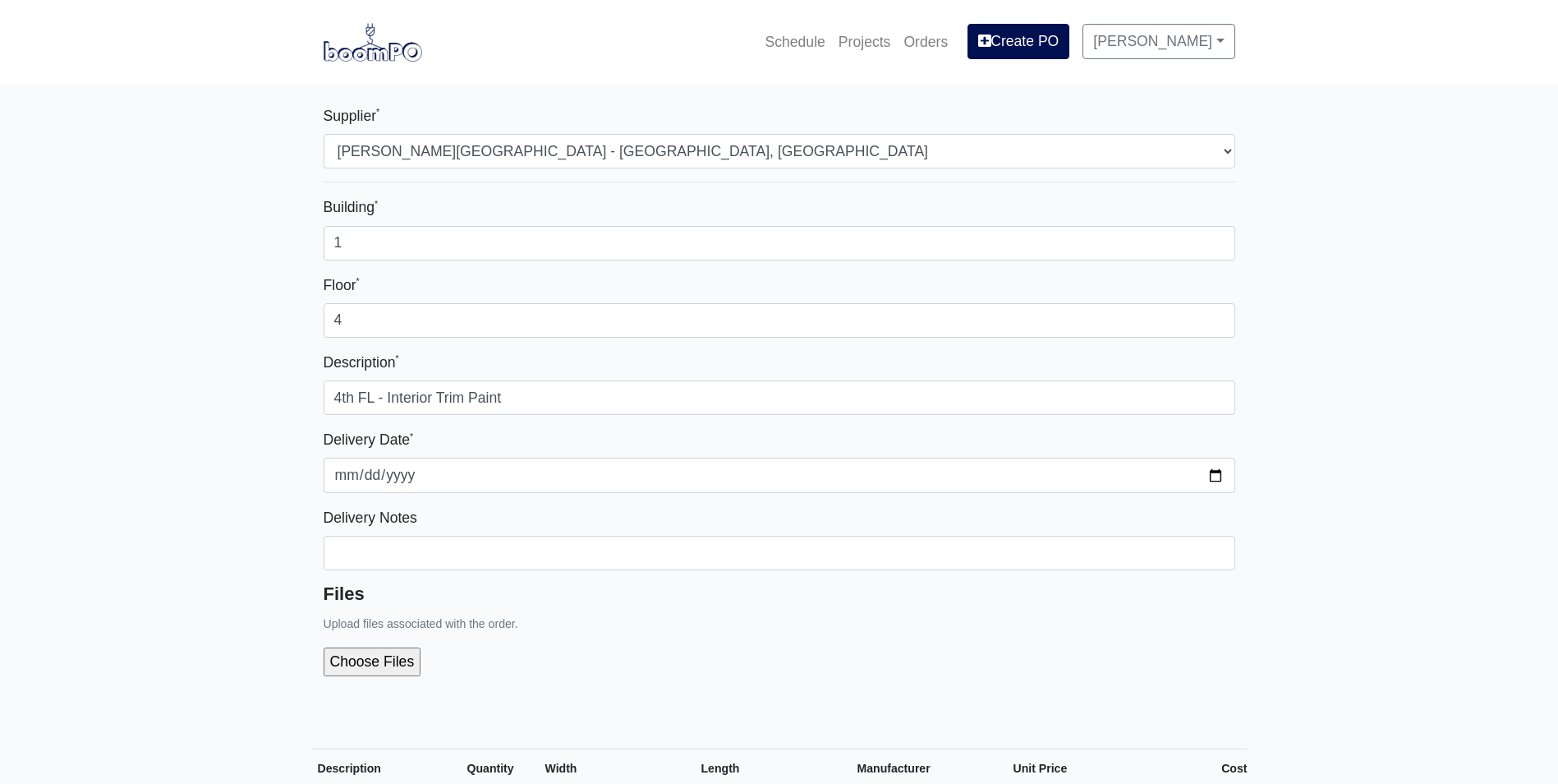
type input "100"
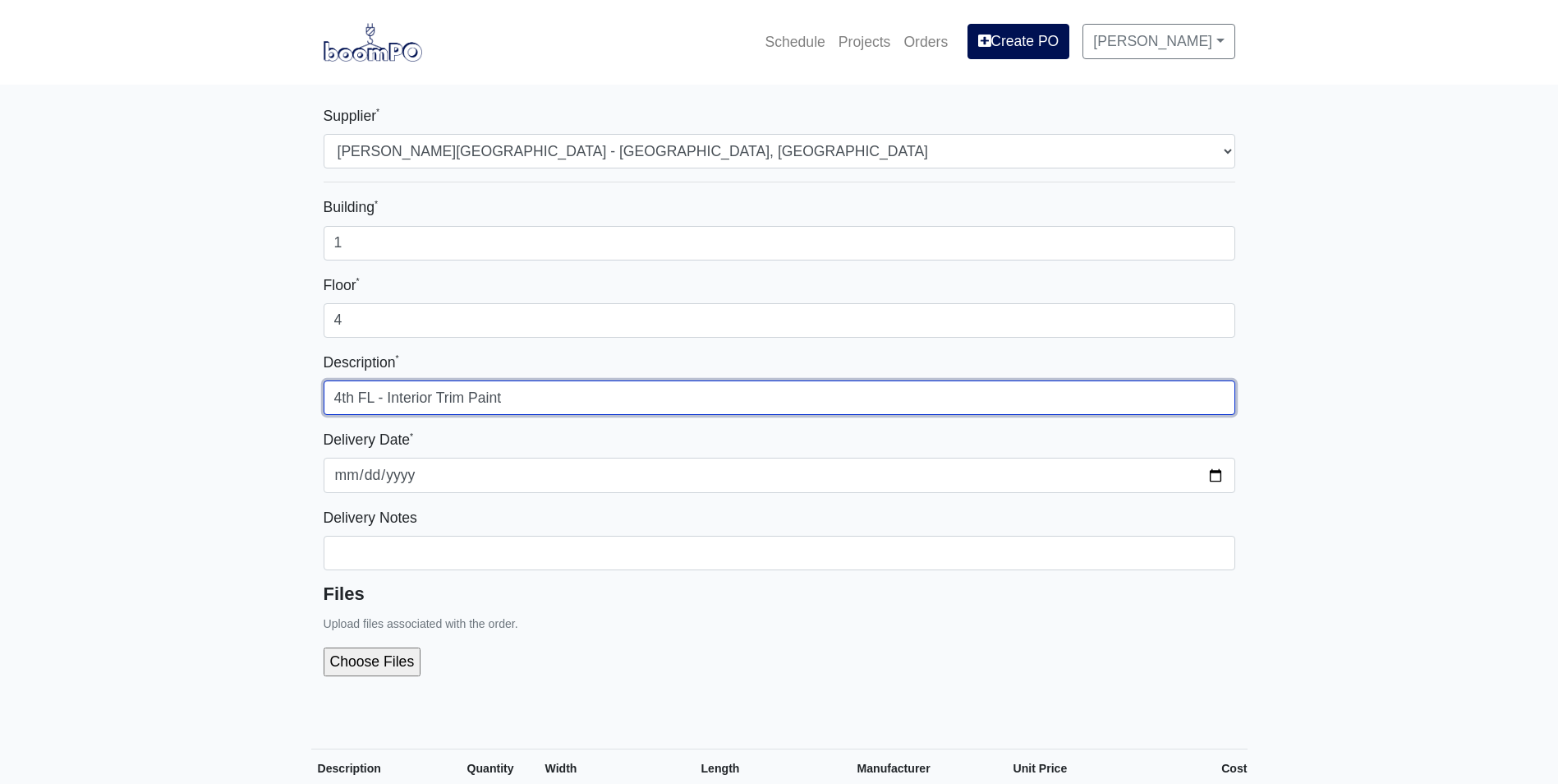
click at [352, 395] on input "4th FL - Interior Trim Paint" at bounding box center [780, 397] width 912 height 34
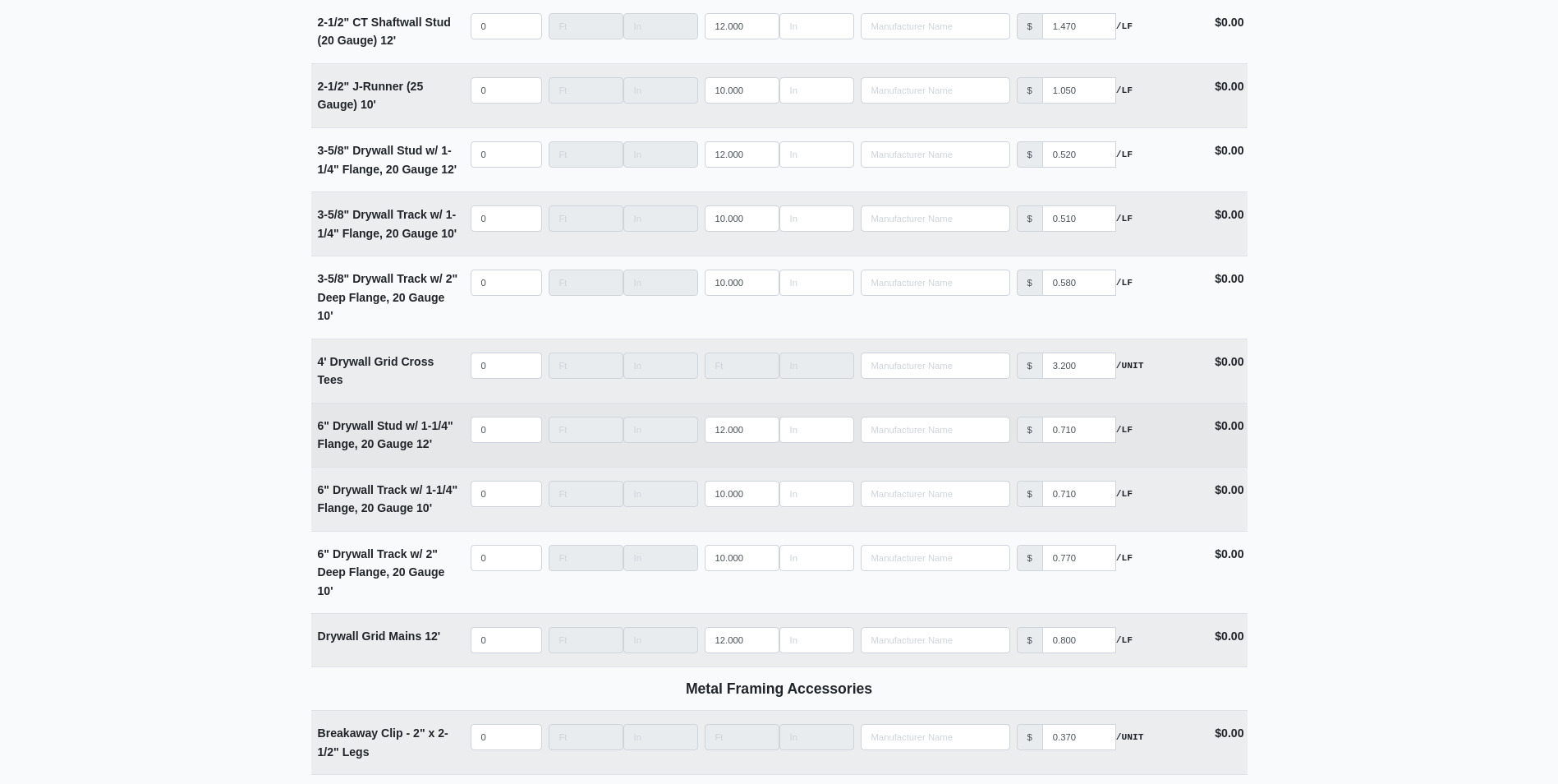
scroll to position [4106, 0]
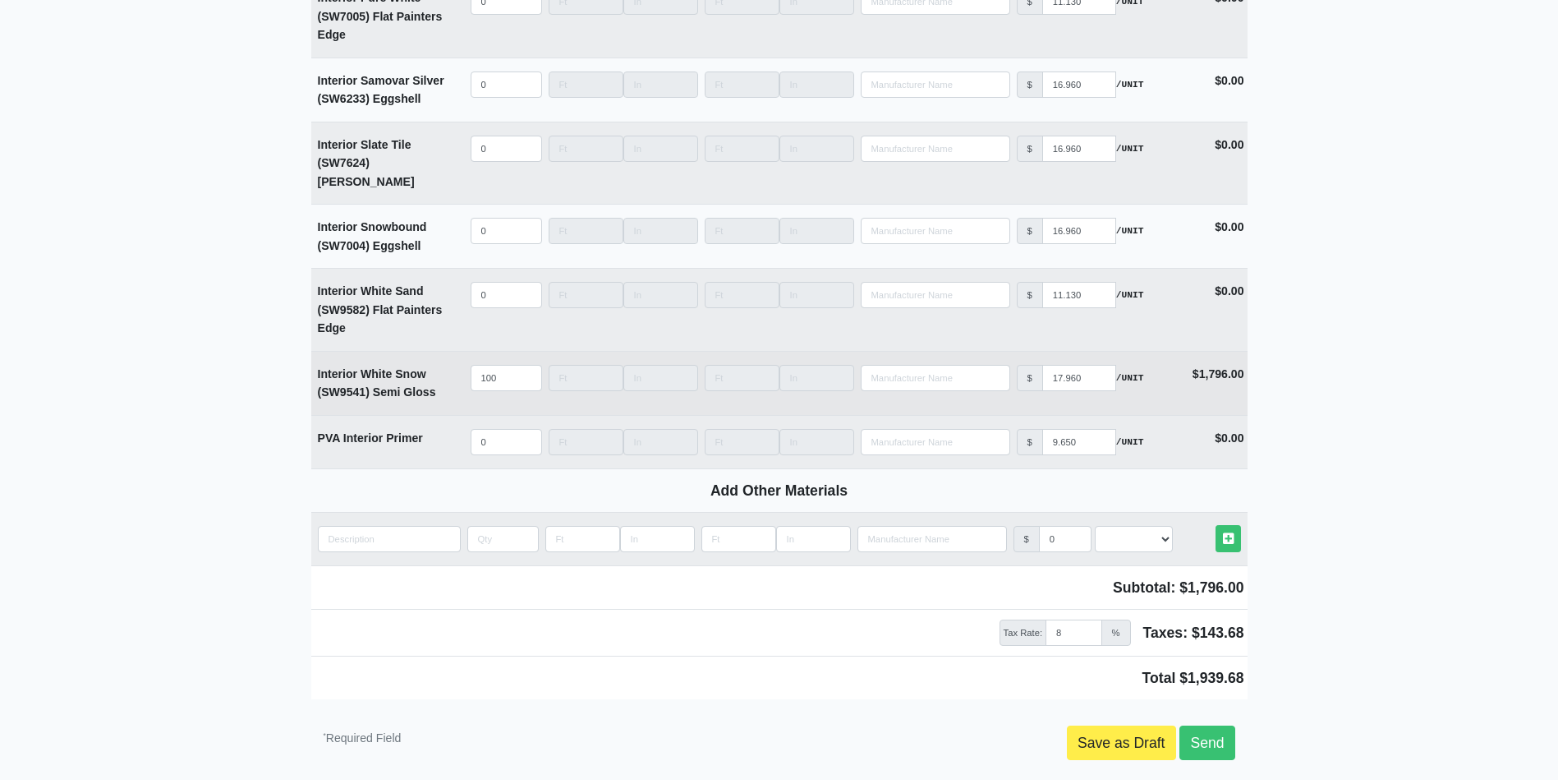
type input "4th & 3rd FL - Interior Trim Paint"
drag, startPoint x: 498, startPoint y: 309, endPoint x: 445, endPoint y: 318, distance: 53.3
click at [445, 351] on tr "Interior White Snow (SW9541) Semi Gloss Qty 100 Width Length Manufacturer No Re…" at bounding box center [779, 383] width 936 height 64
type input "2"
select select
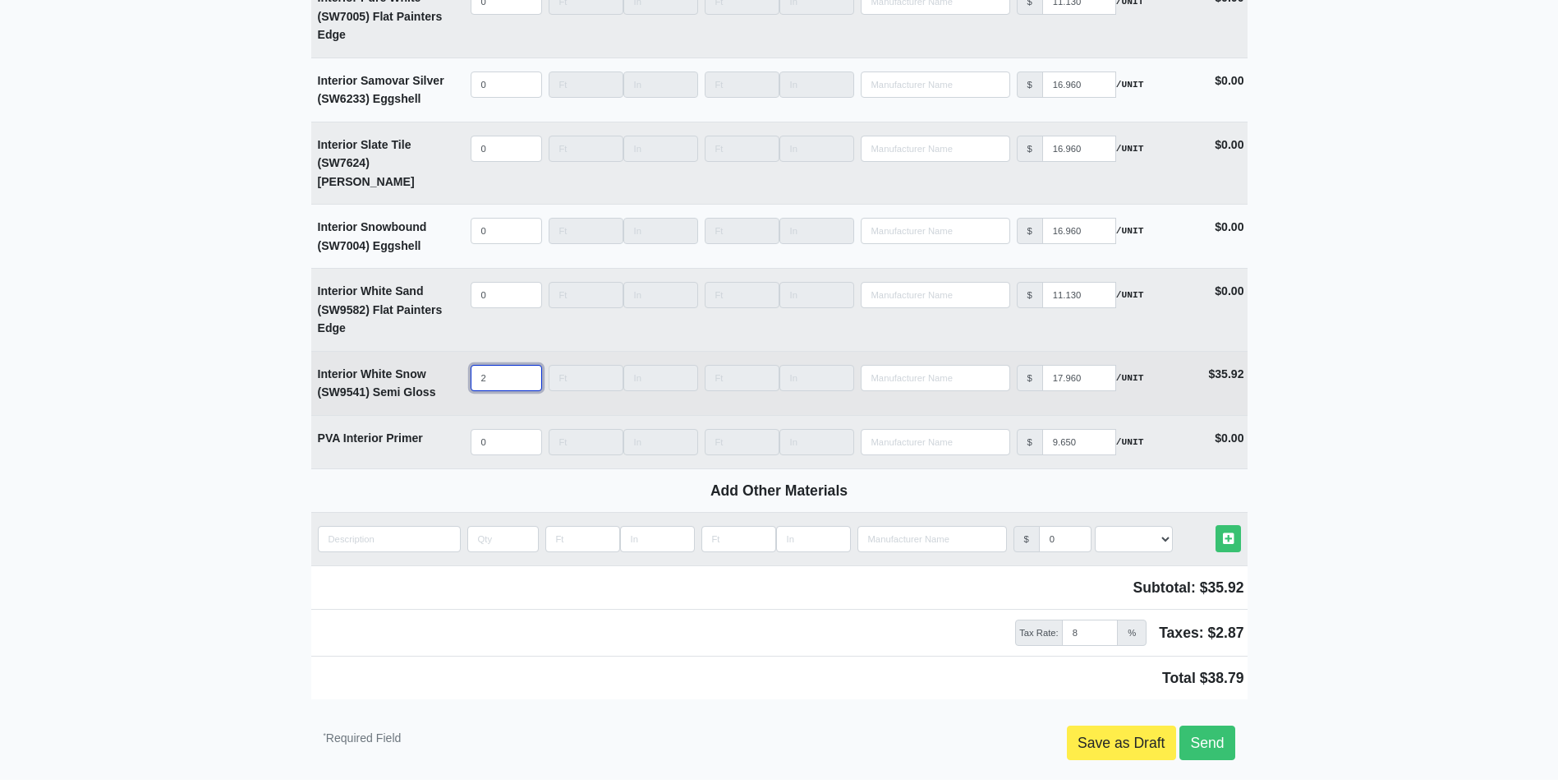
type input "20"
select select
type input "200"
select select
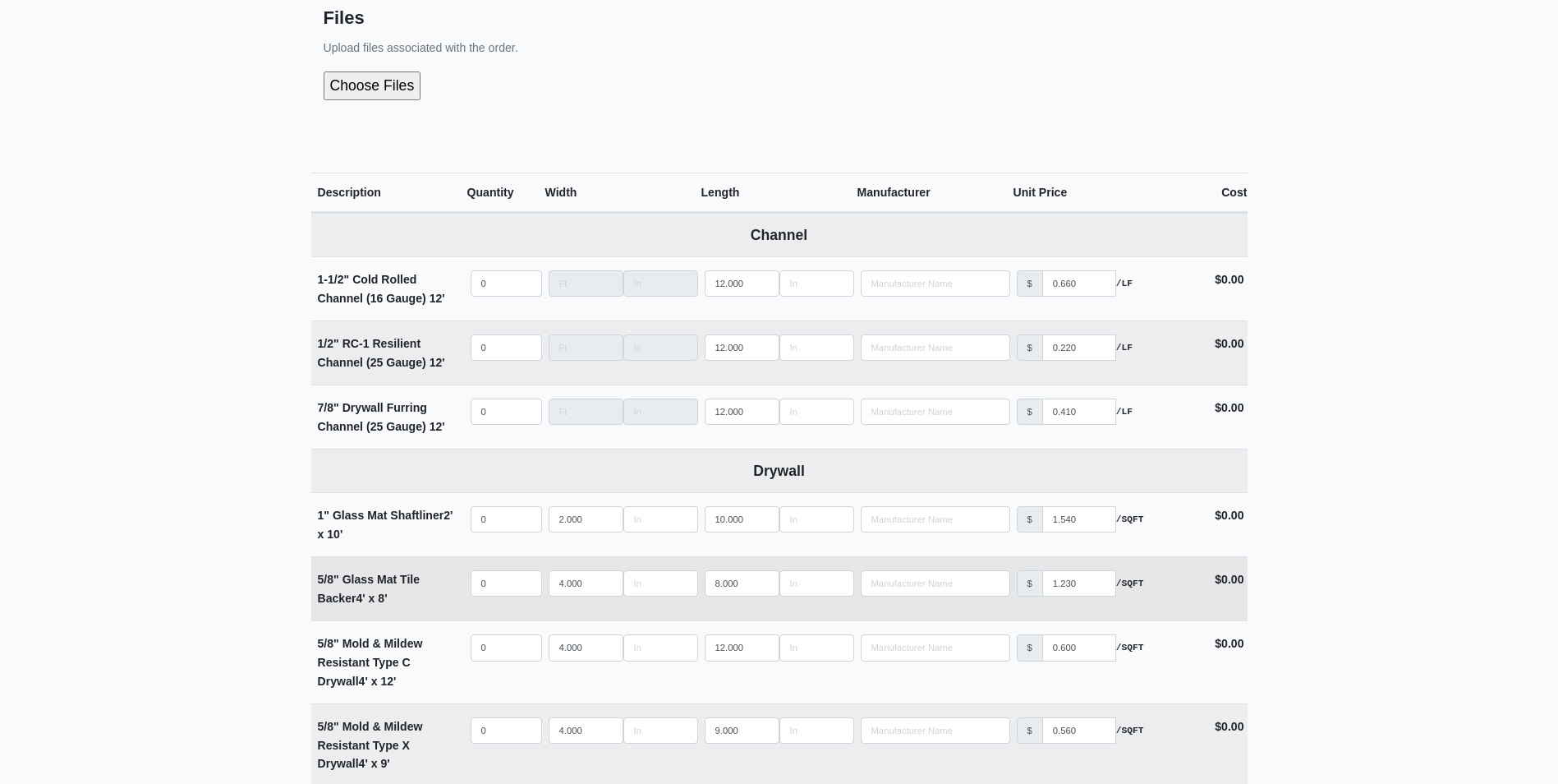
scroll to position [163, 0]
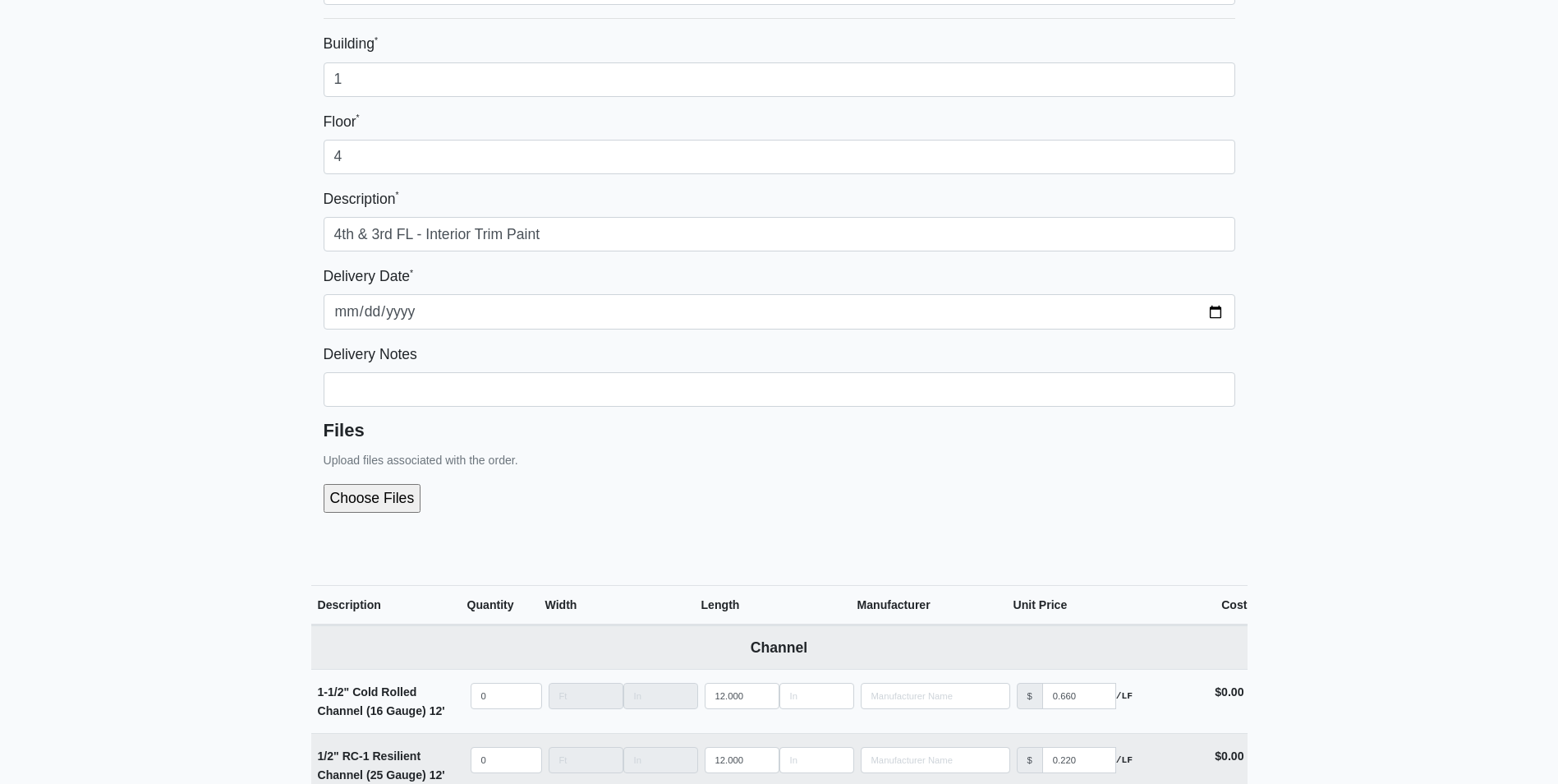
type input "200"
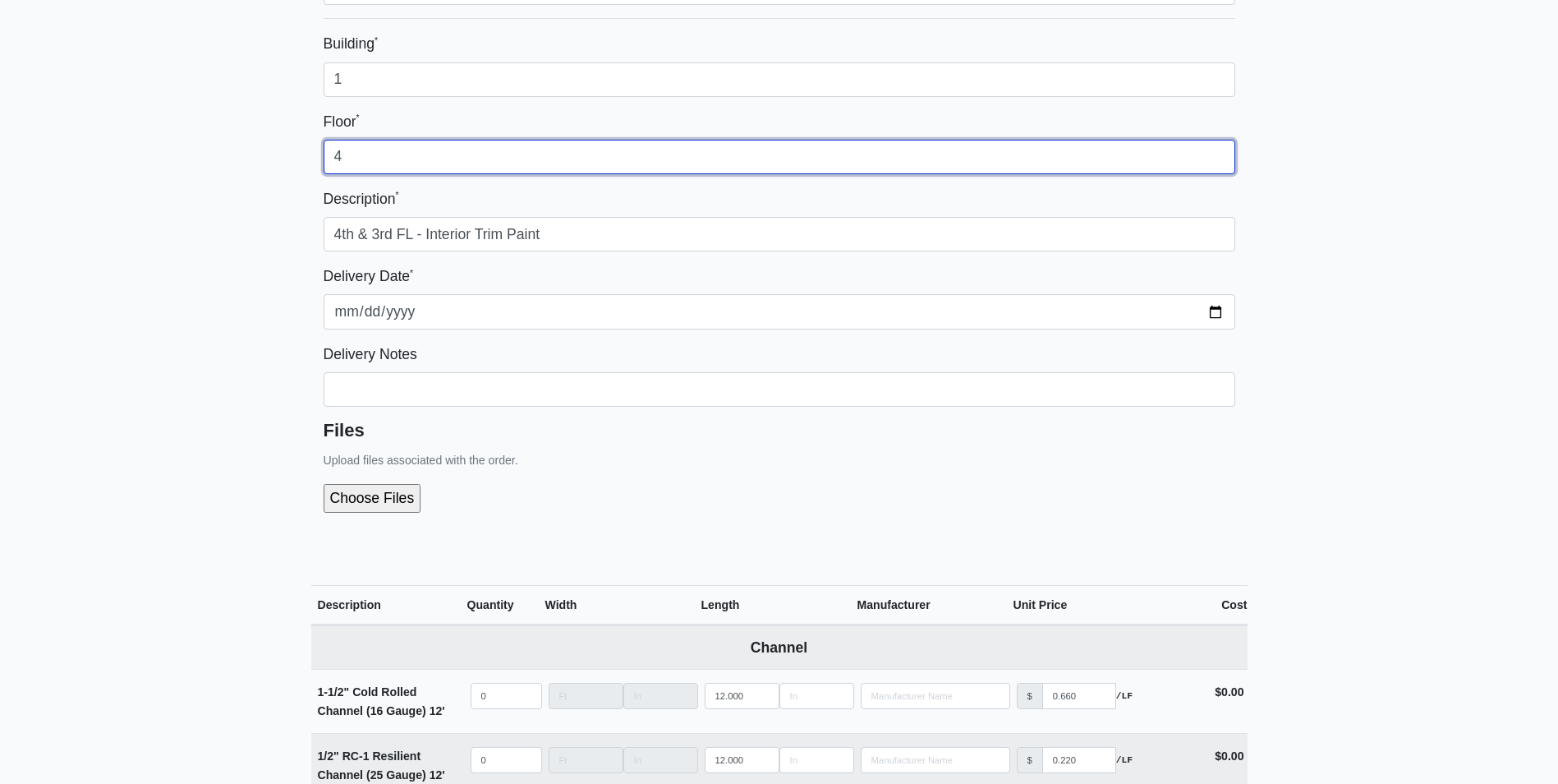
click at [379, 163] on input "4" at bounding box center [780, 157] width 912 height 34
type input "4 & 3"
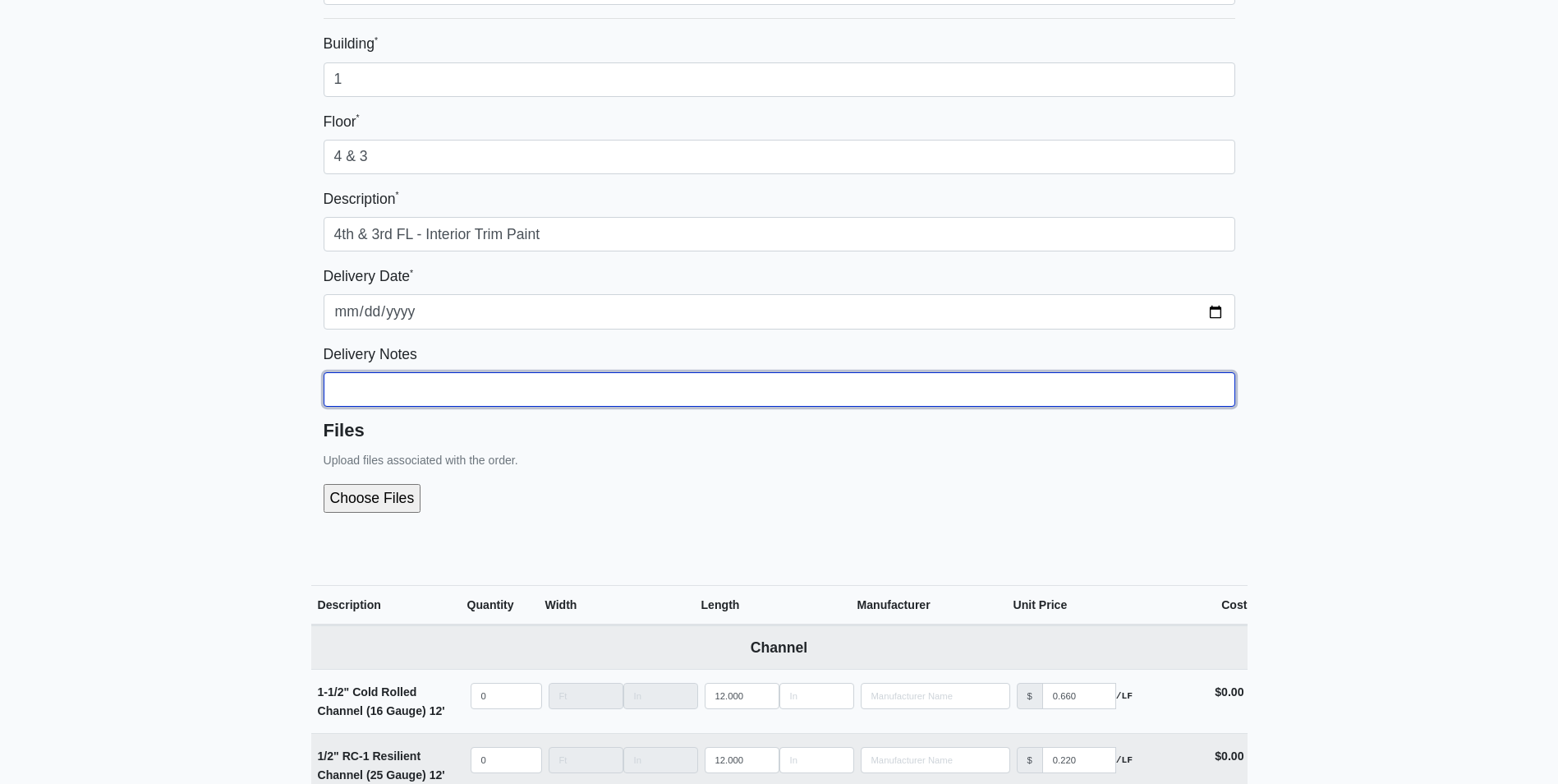
click at [606, 397] on input "Building *" at bounding box center [780, 389] width 912 height 34
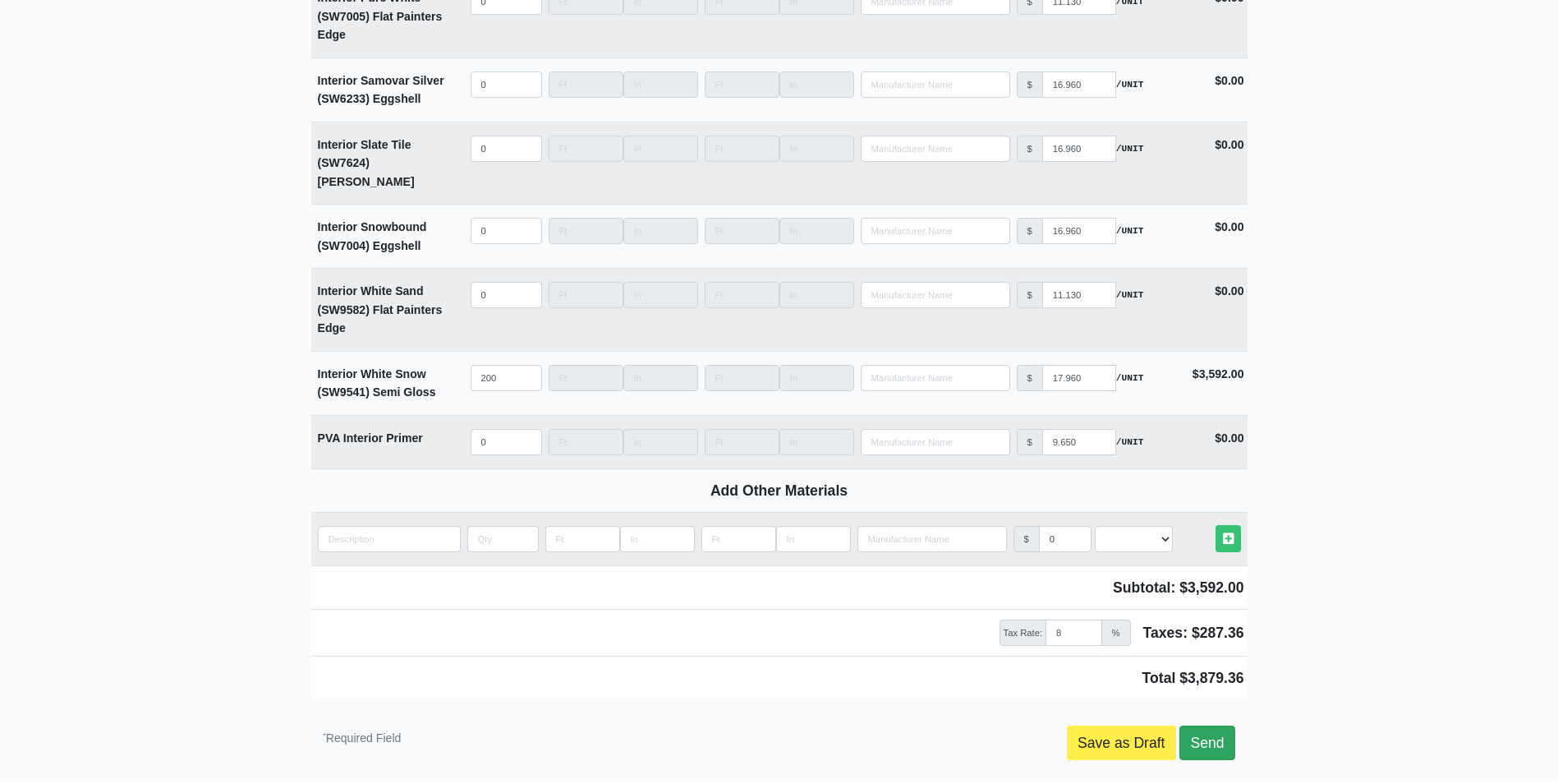
type input "deliver asap"
click at [1225, 725] on link "Send" at bounding box center [1206, 742] width 55 height 34
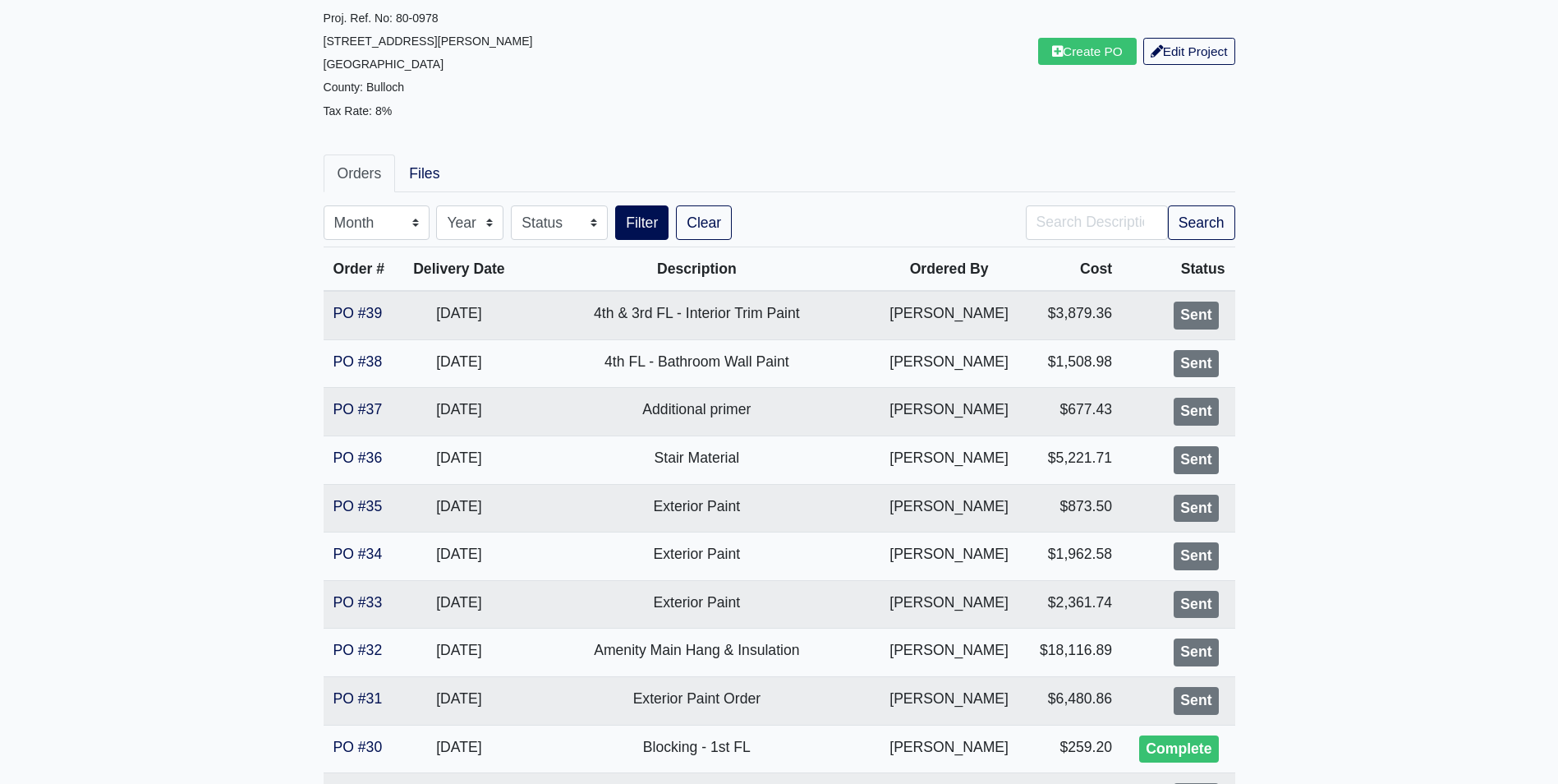
scroll to position [164, 0]
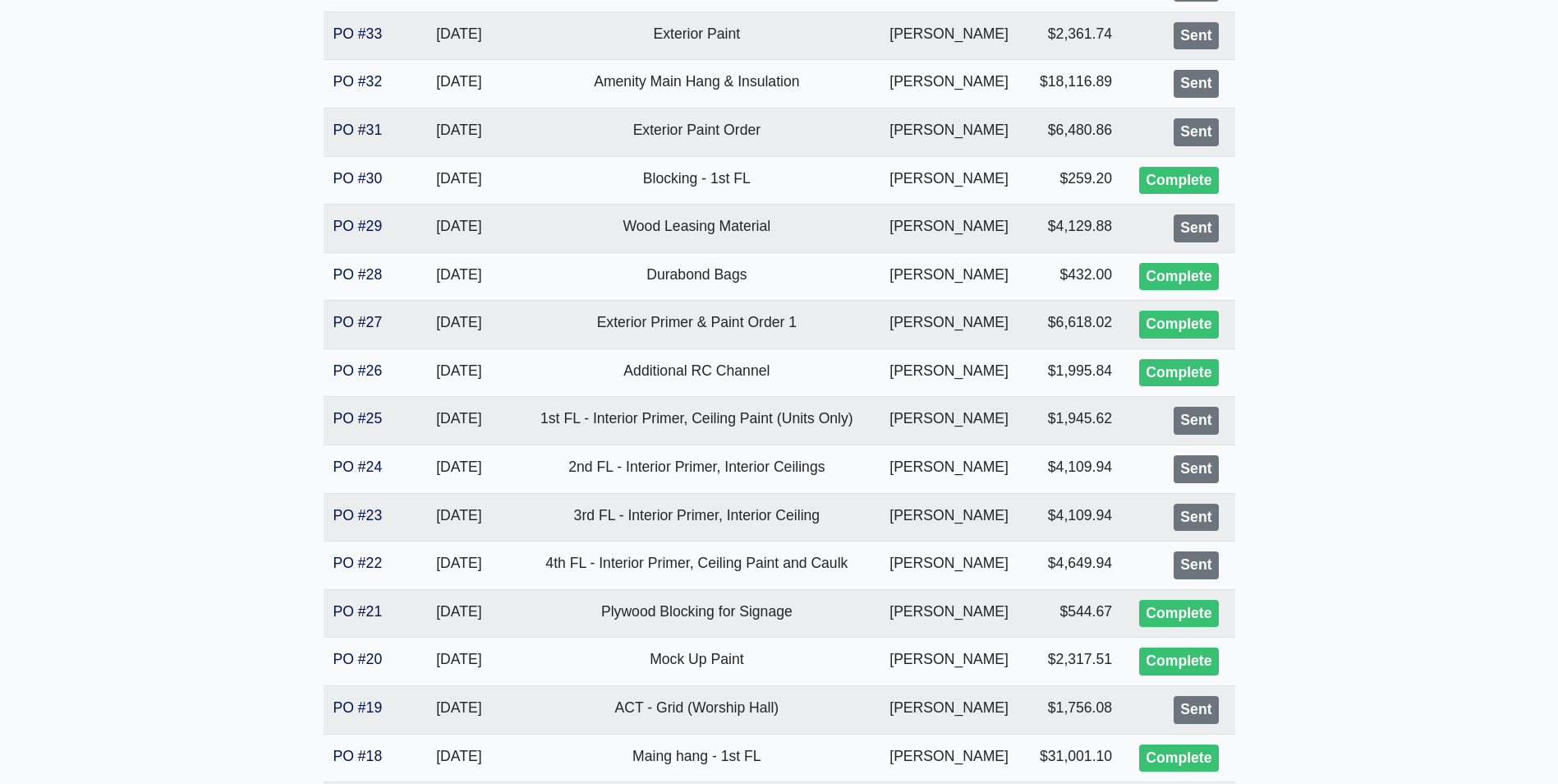
scroll to position [739, 0]
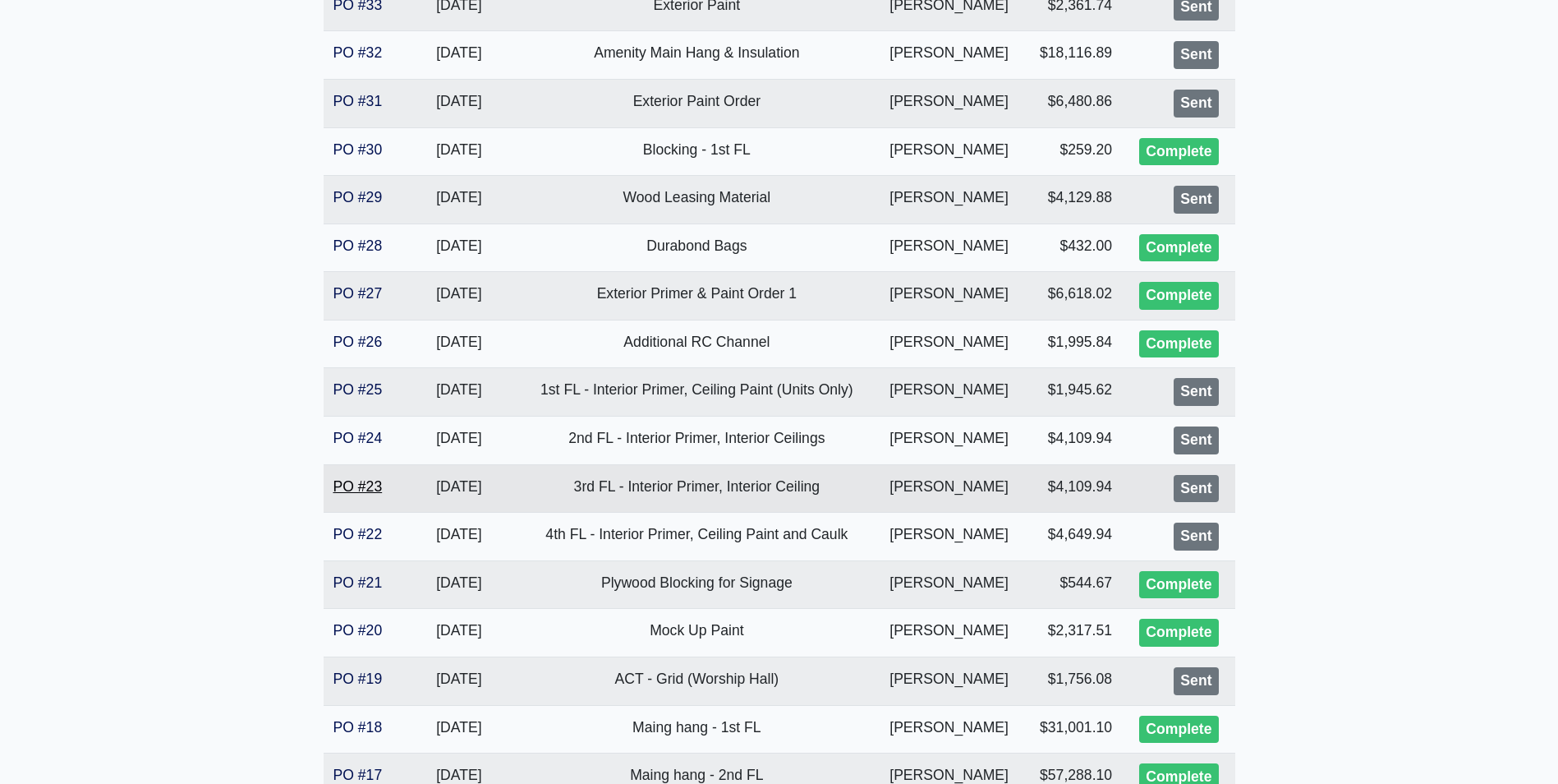
click at [362, 483] on link "PO #23" at bounding box center [357, 486] width 49 height 16
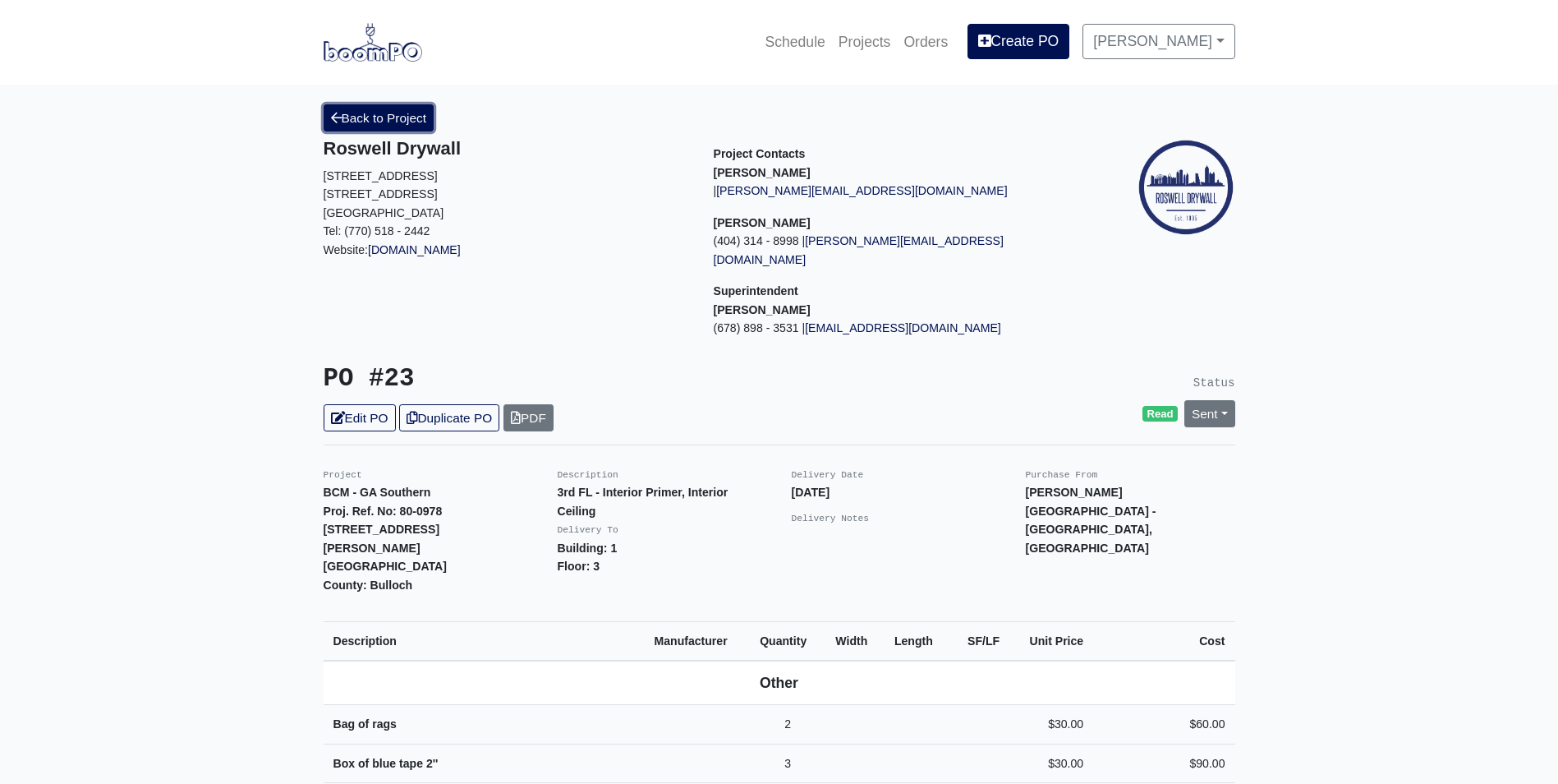
click at [409, 108] on link "Back to Project" at bounding box center [379, 117] width 111 height 27
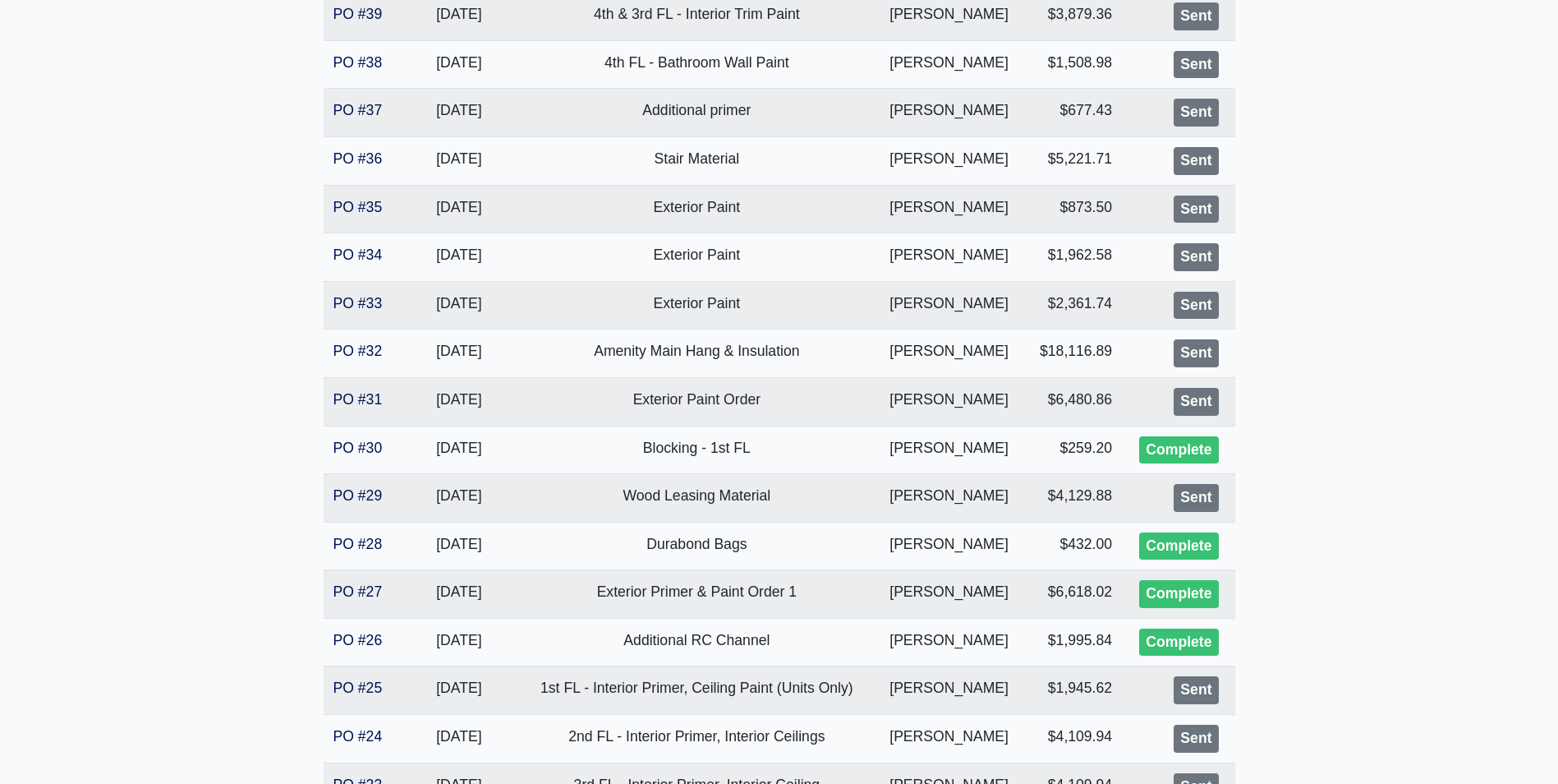
scroll to position [329, 0]
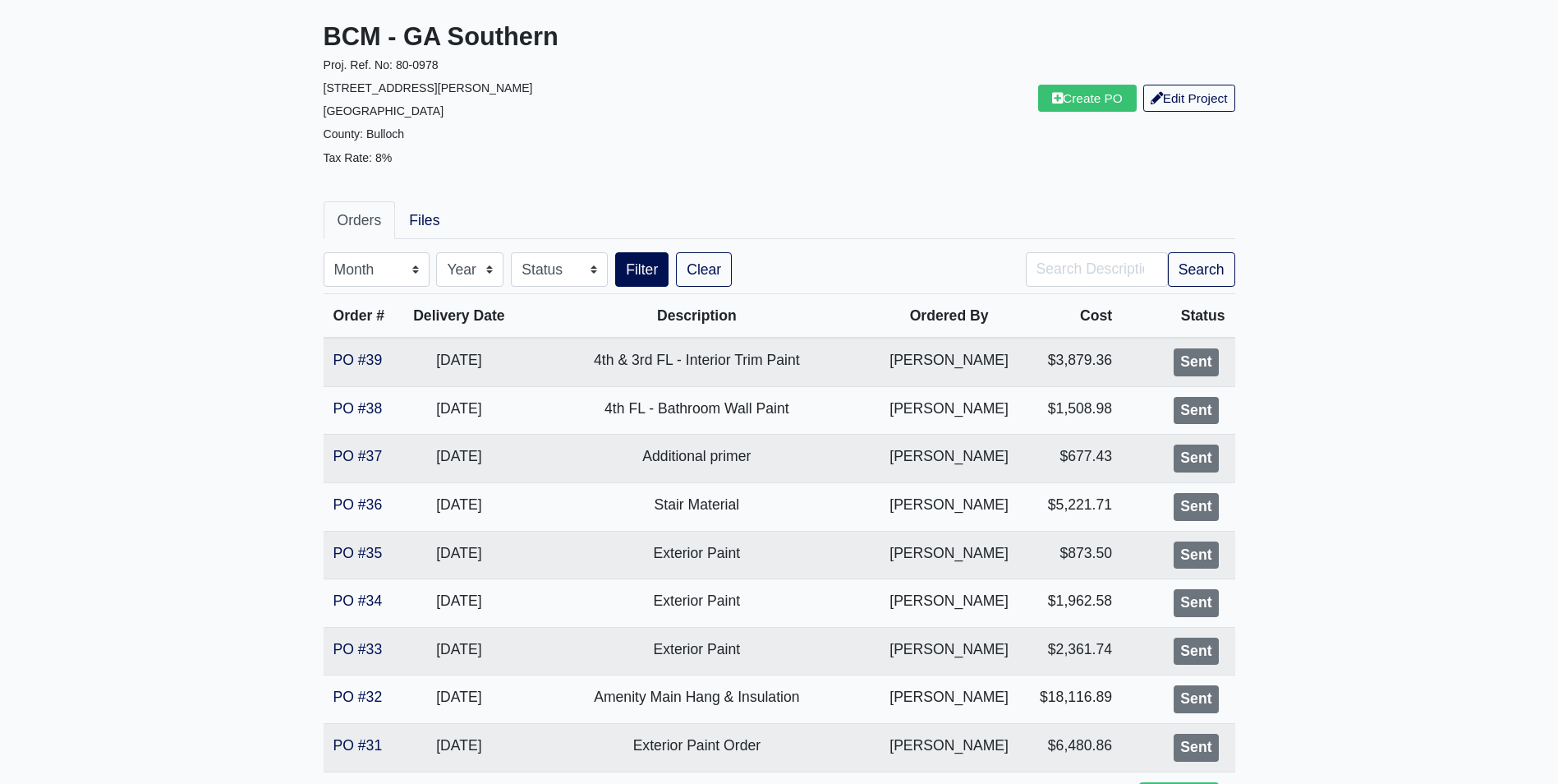
scroll to position [82, 0]
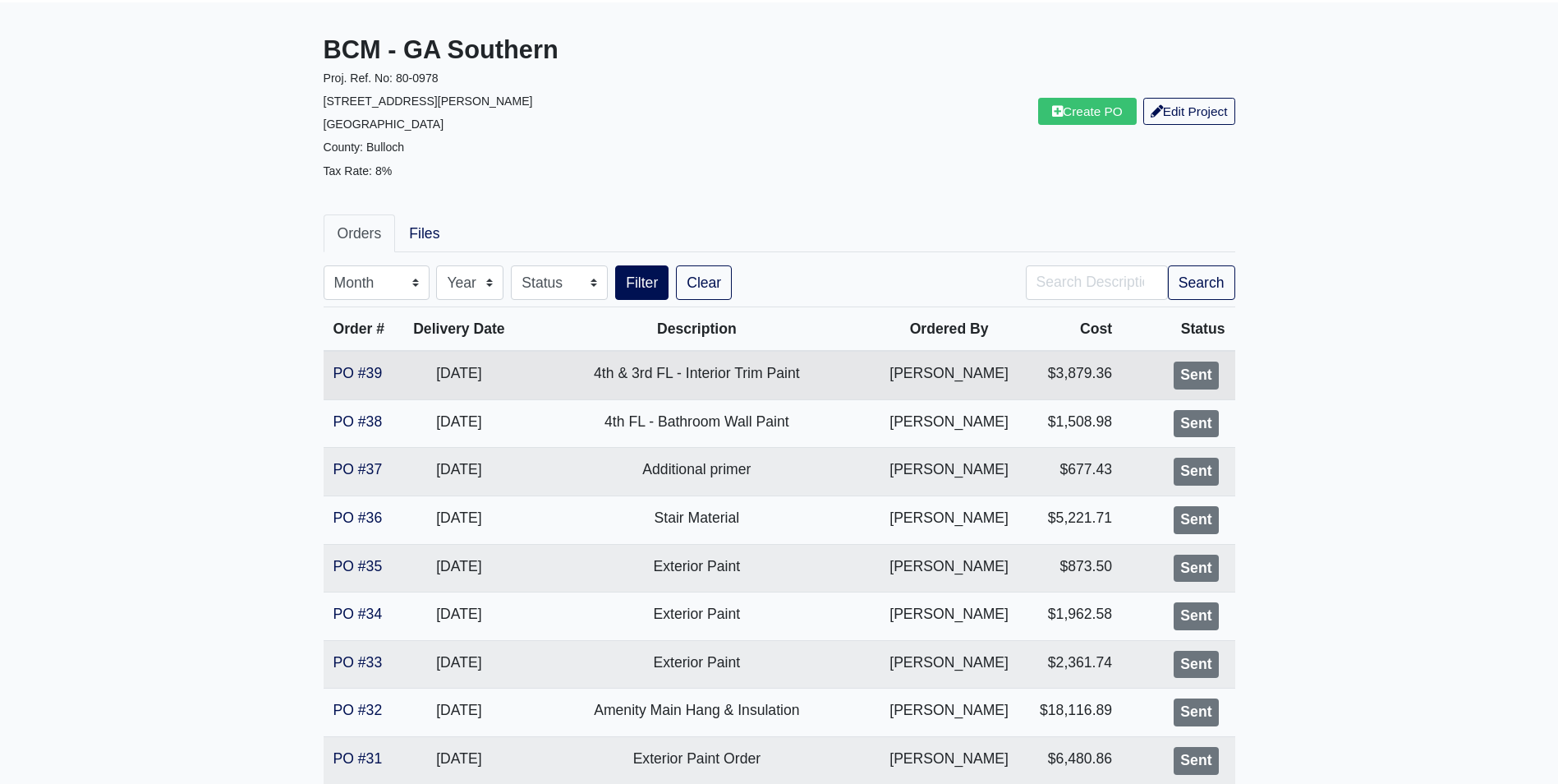
drag, startPoint x: 345, startPoint y: 375, endPoint x: 324, endPoint y: 375, distance: 21.4
click at [345, 375] on link "PO #39" at bounding box center [357, 373] width 49 height 16
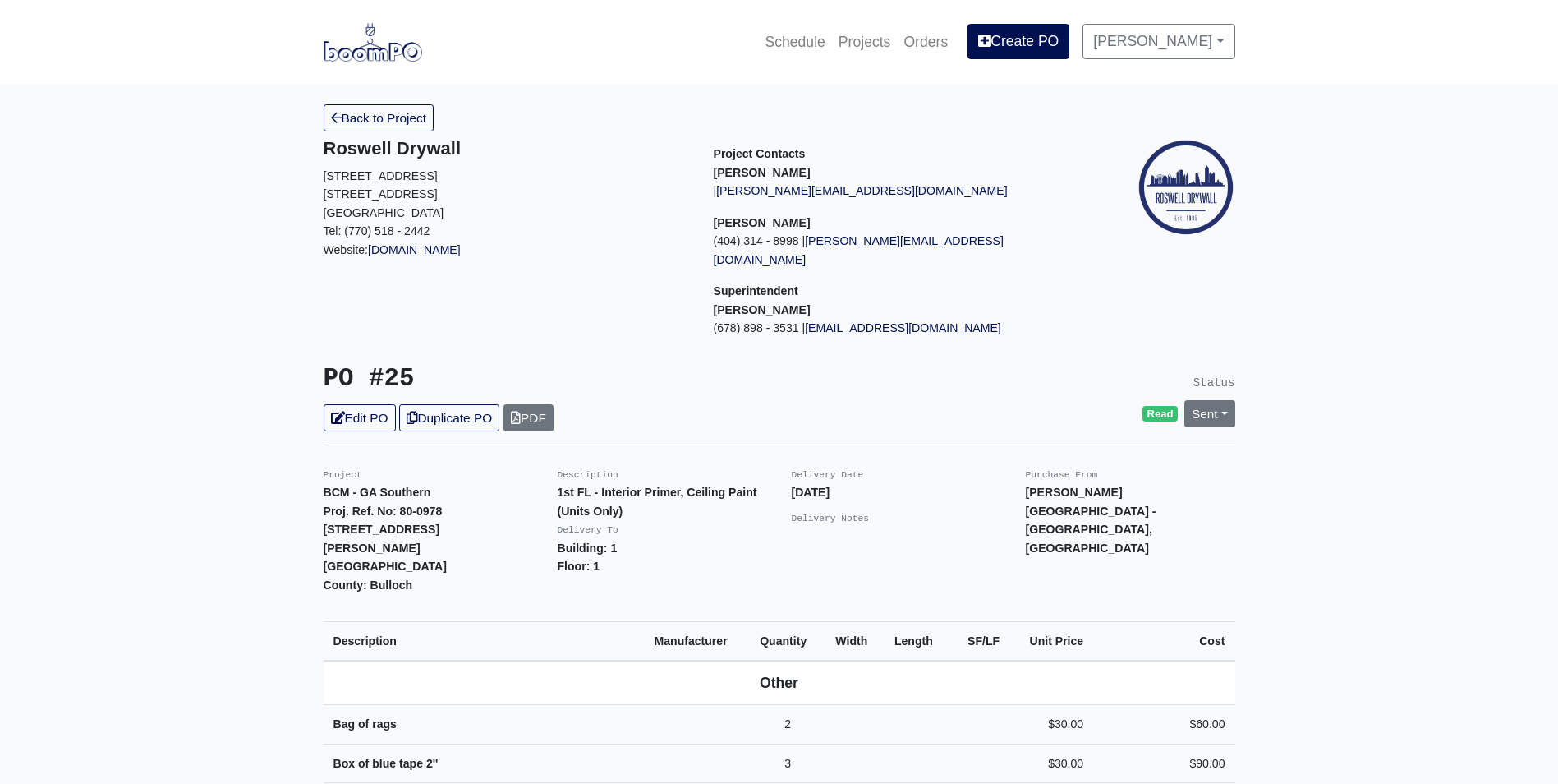
click at [382, 38] on img at bounding box center [373, 42] width 99 height 38
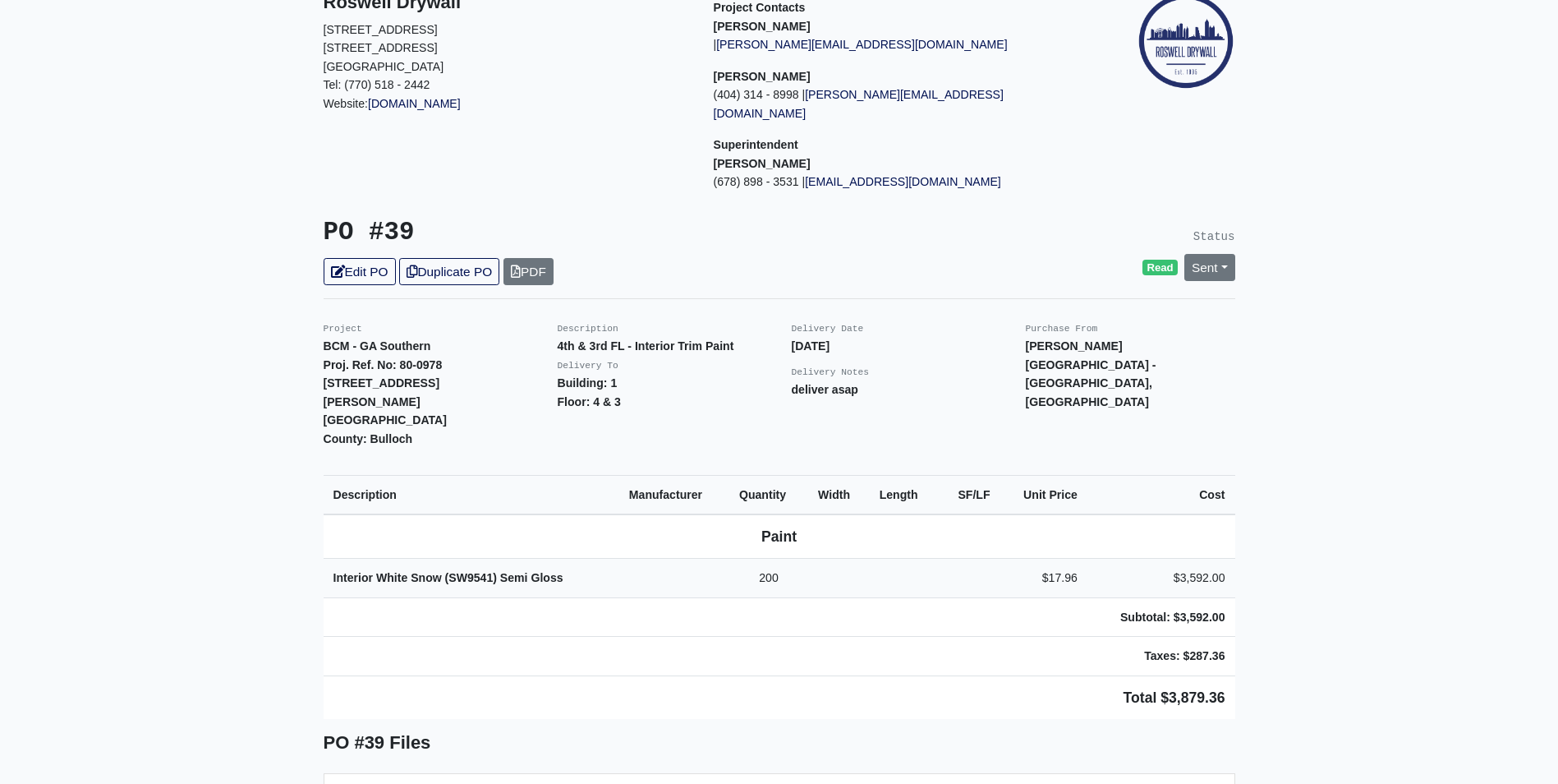
scroll to position [82, 0]
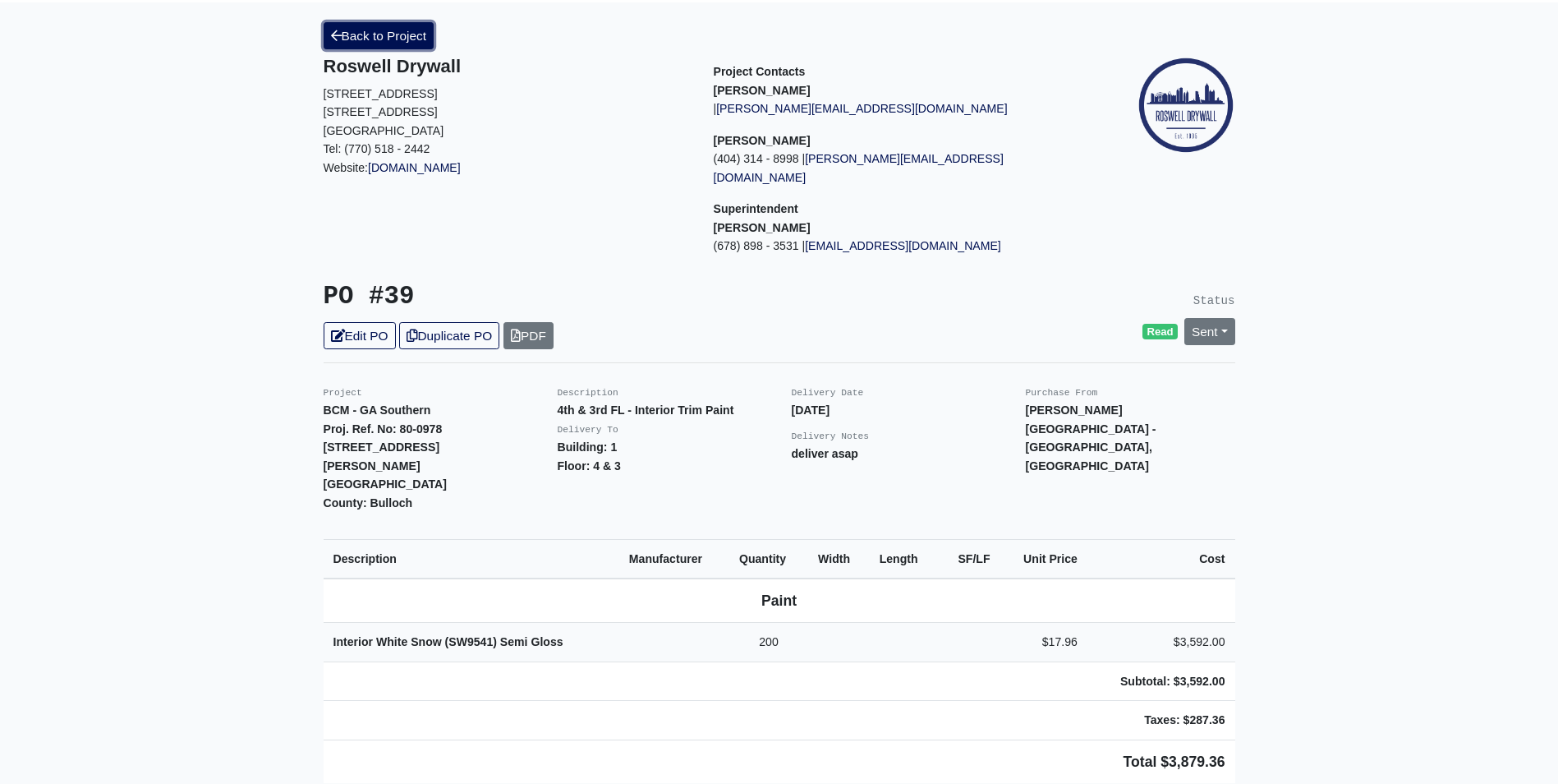
click at [416, 29] on link "Back to Project" at bounding box center [379, 35] width 111 height 27
